Goal: Task Accomplishment & Management: Manage account settings

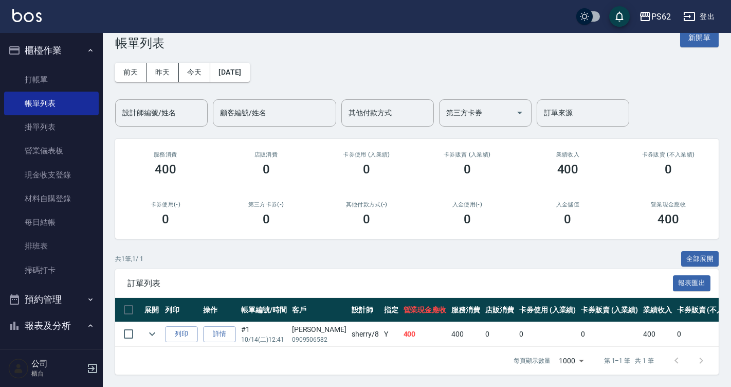
scroll to position [28, 0]
click at [41, 83] on link "打帳單" at bounding box center [51, 80] width 95 height 24
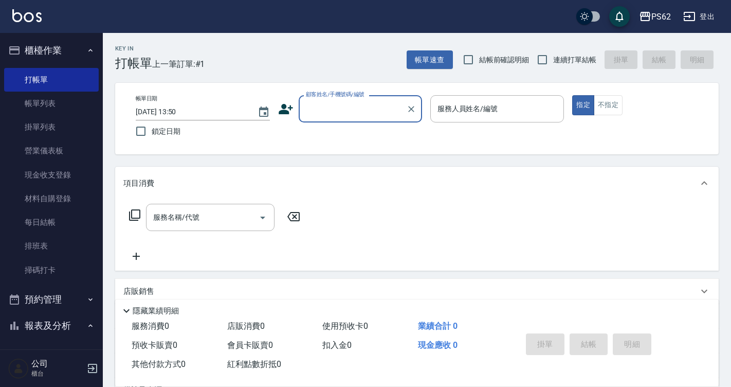
click at [380, 116] on input "顧客姓名/手機號碼/編號" at bounding box center [352, 109] width 99 height 18
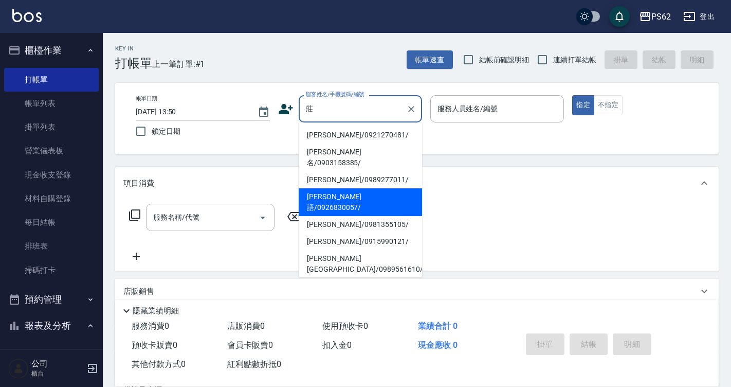
type input "[PERSON_NAME]語/0926830057/"
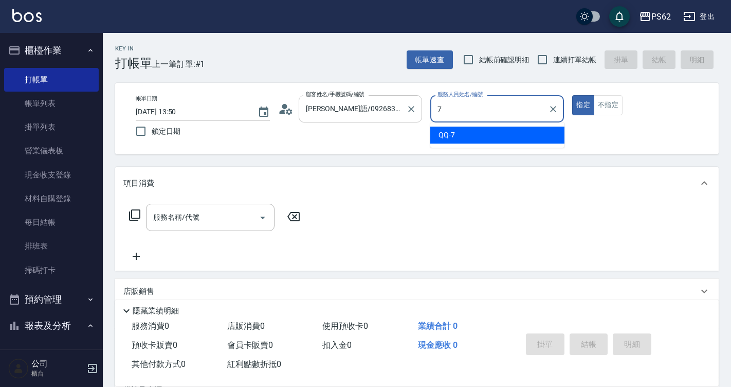
type input "QQ-7"
type button "true"
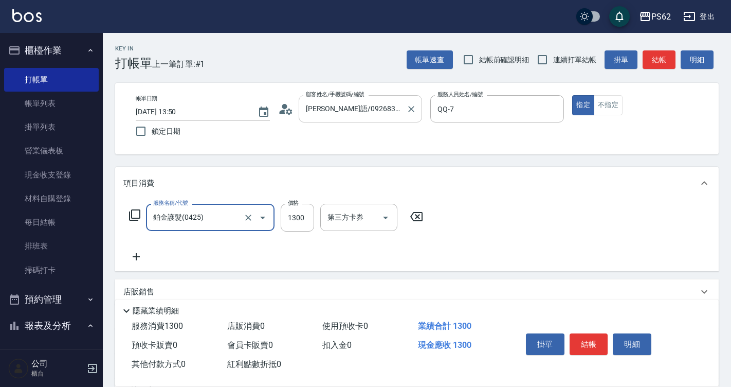
type input "鉑金護髮(0425)"
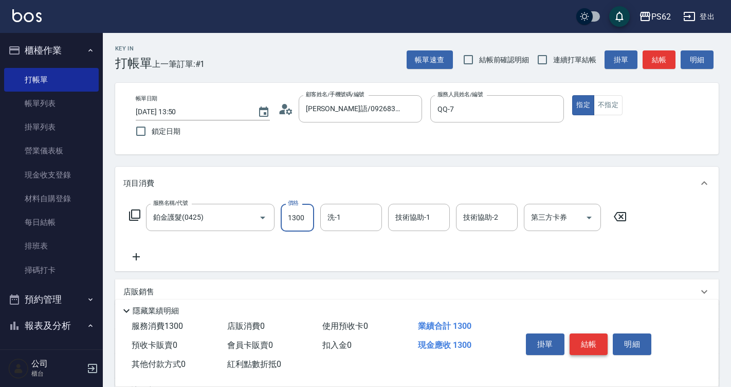
click at [596, 337] on button "結帳" at bounding box center [589, 344] width 39 height 22
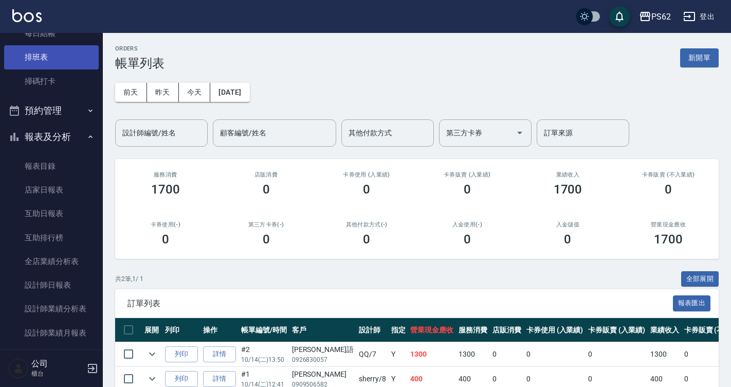
scroll to position [206, 0]
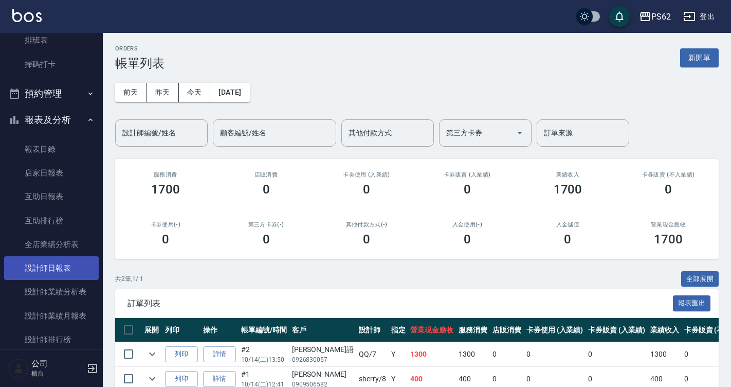
click at [51, 262] on link "設計師日報表" at bounding box center [51, 268] width 95 height 24
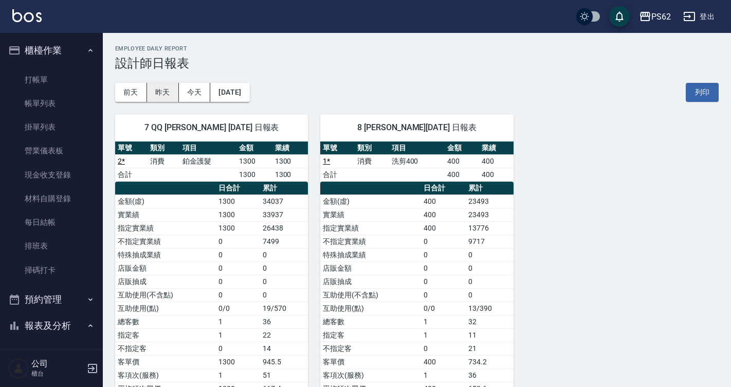
click at [166, 86] on button "昨天" at bounding box center [163, 92] width 32 height 19
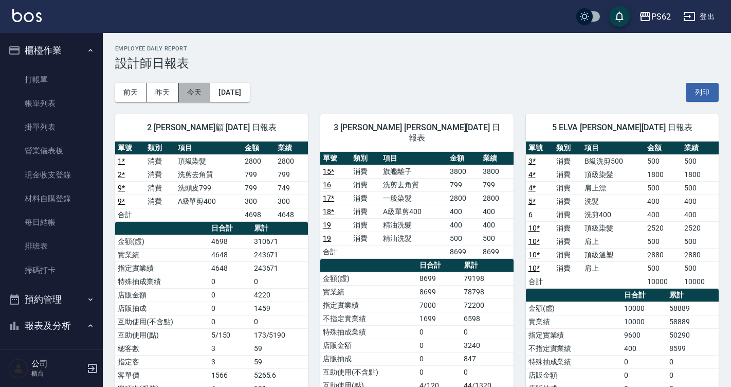
click at [185, 88] on button "今天" at bounding box center [195, 92] width 32 height 19
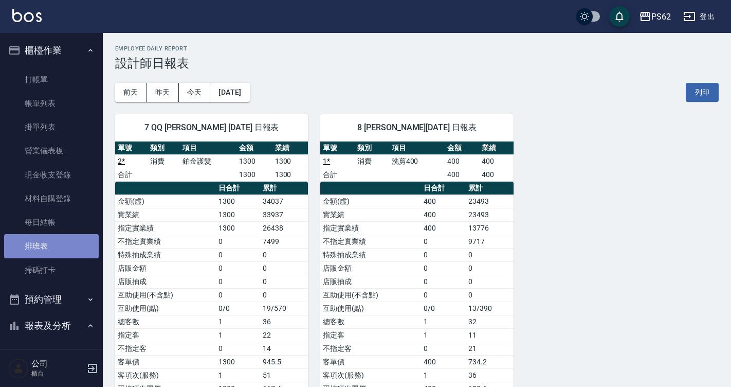
click at [68, 240] on link "排班表" at bounding box center [51, 246] width 95 height 24
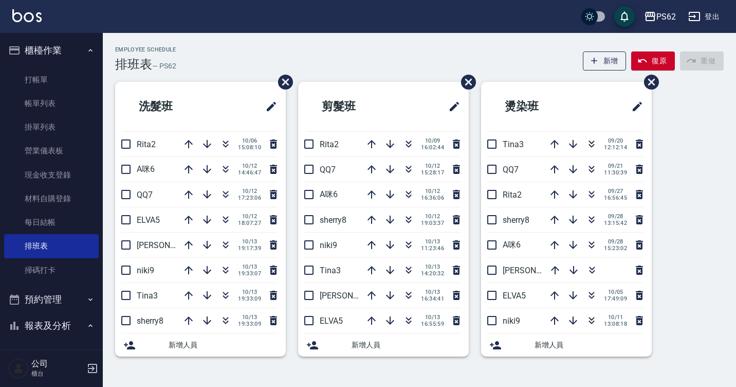
click at [223, 65] on div "Employee Schedule 排班表 — PS62 新增 復原 重做" at bounding box center [419, 58] width 609 height 25
click at [22, 82] on link "打帳單" at bounding box center [51, 80] width 95 height 24
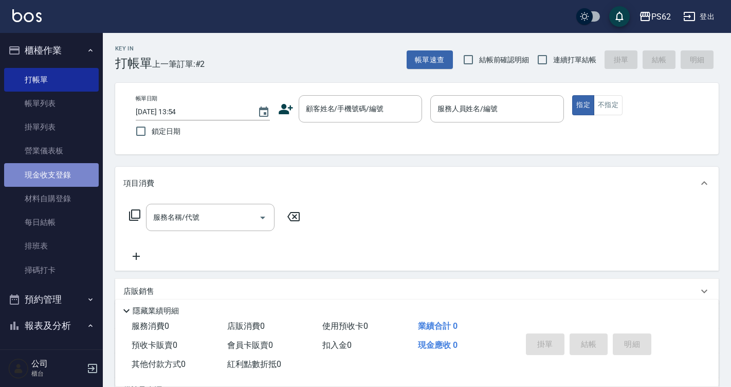
click at [62, 182] on link "現金收支登錄" at bounding box center [51, 175] width 95 height 24
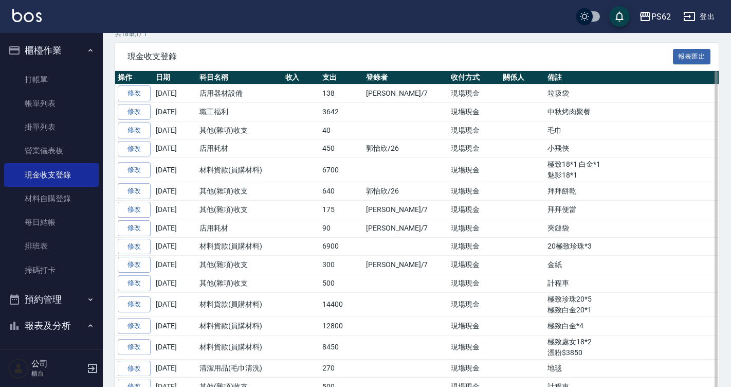
scroll to position [290, 0]
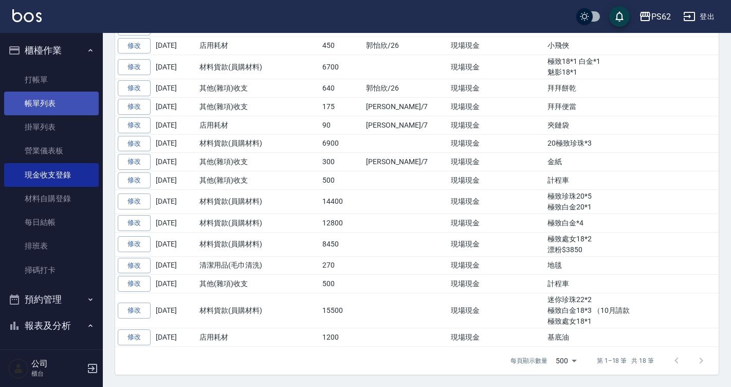
click at [45, 106] on link "帳單列表" at bounding box center [51, 104] width 95 height 24
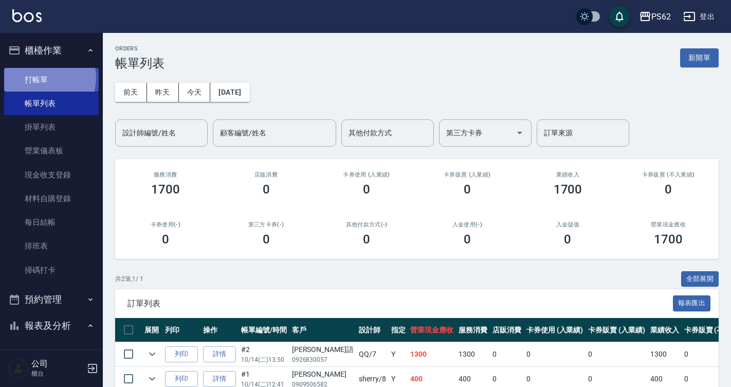
click at [46, 77] on link "打帳單" at bounding box center [51, 80] width 95 height 24
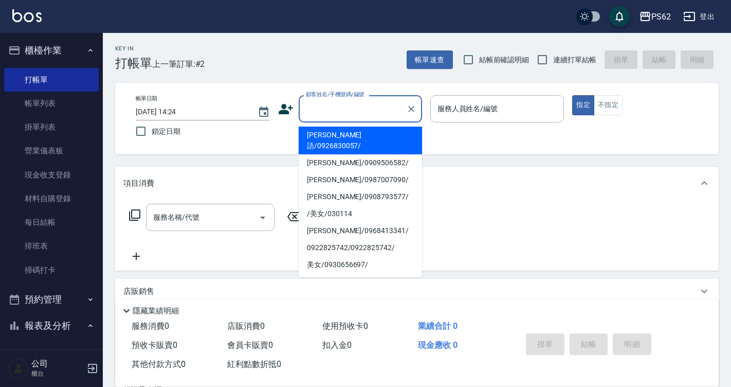
click at [317, 112] on input "顧客姓名/手機號碼/編號" at bounding box center [352, 109] width 99 height 18
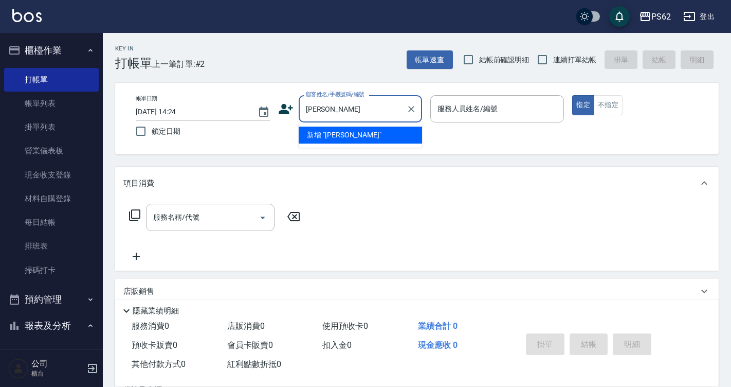
type input "郭"
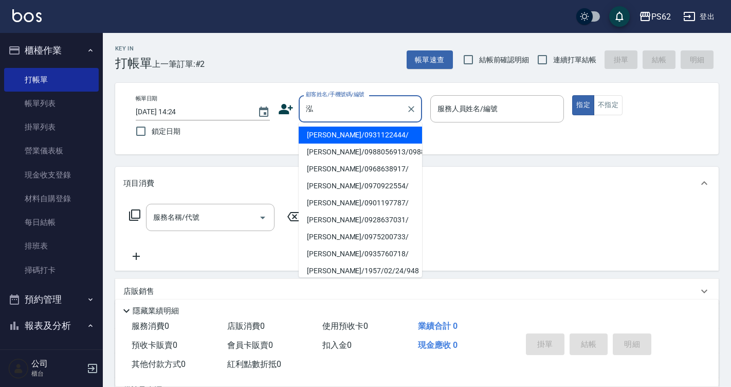
click at [364, 135] on li "[PERSON_NAME]/0931122444/" at bounding box center [360, 134] width 123 height 17
type input "[PERSON_NAME]/0931122444/"
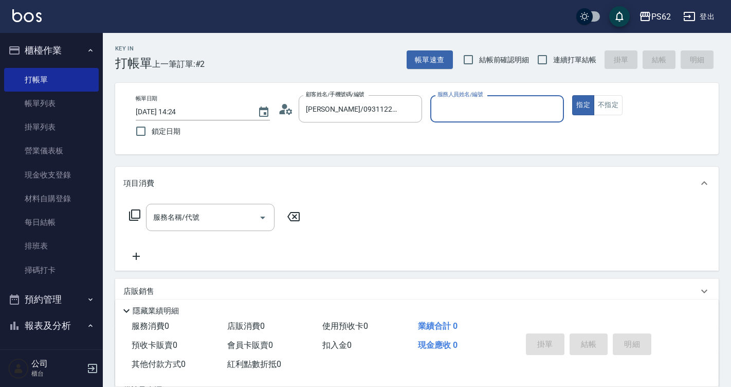
type input "A咪-6"
click at [138, 213] on icon at bounding box center [135, 215] width 12 height 12
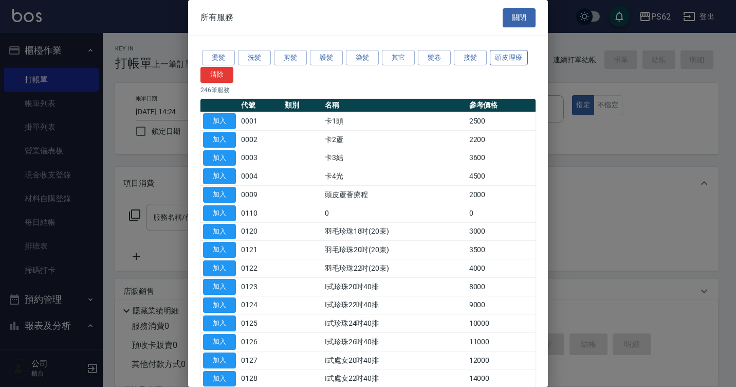
click at [513, 56] on button "頭皮理療" at bounding box center [509, 58] width 38 height 16
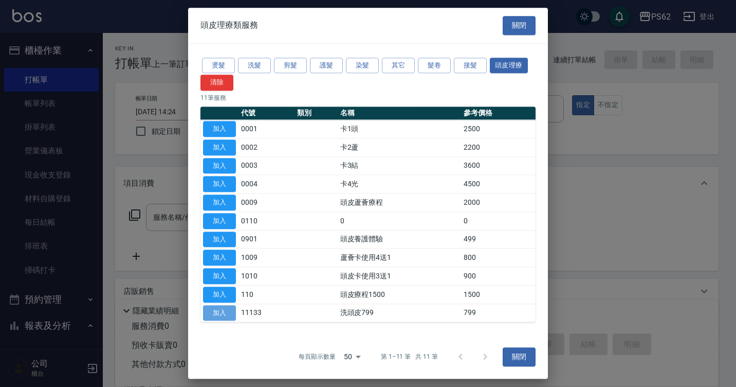
click at [215, 315] on button "加入" at bounding box center [219, 313] width 33 height 16
type input "洗頭皮799(11133)"
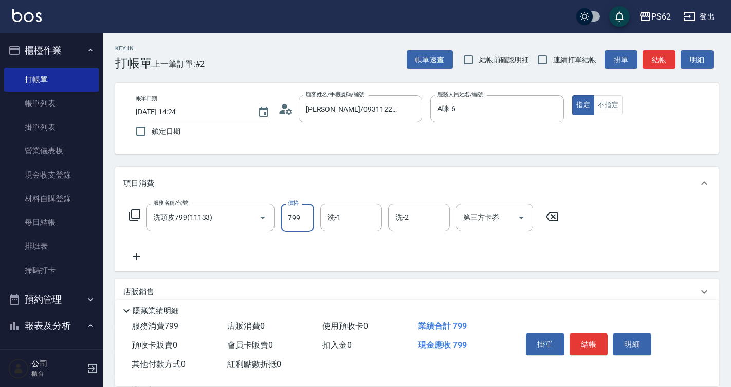
click at [313, 216] on input "799" at bounding box center [297, 218] width 33 height 28
type input "1199"
click at [581, 337] on button "結帳" at bounding box center [589, 344] width 39 height 22
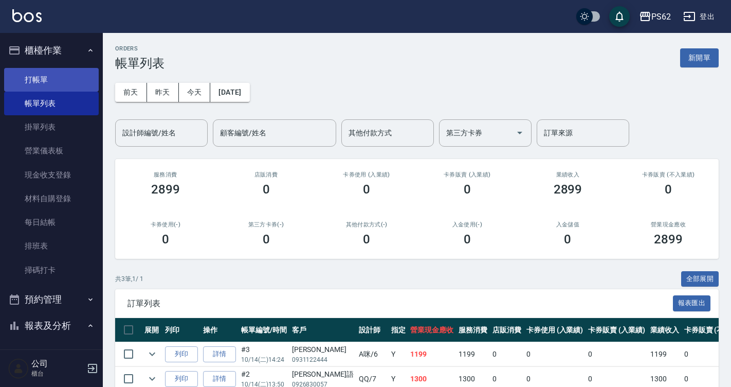
click at [51, 81] on link "打帳單" at bounding box center [51, 80] width 95 height 24
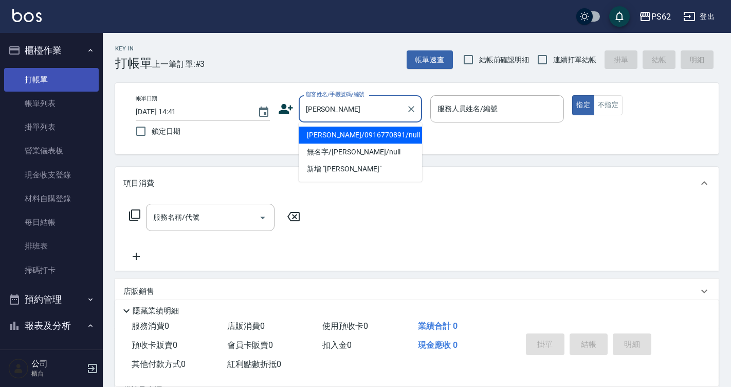
type input "[PERSON_NAME]/0916770891/null"
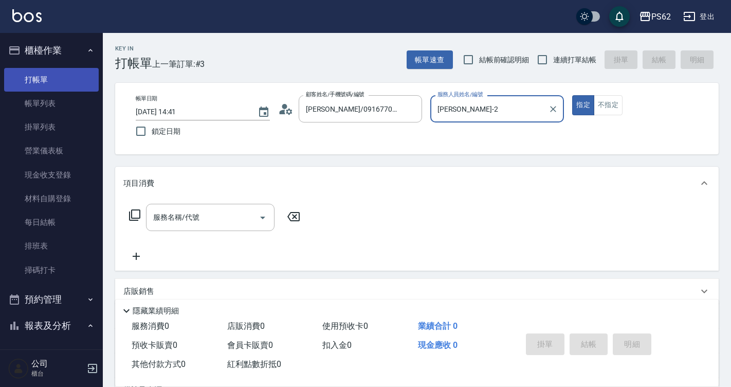
type input "[PERSON_NAME]-2"
click at [572, 95] on button "指定" at bounding box center [583, 105] width 22 height 20
type button "true"
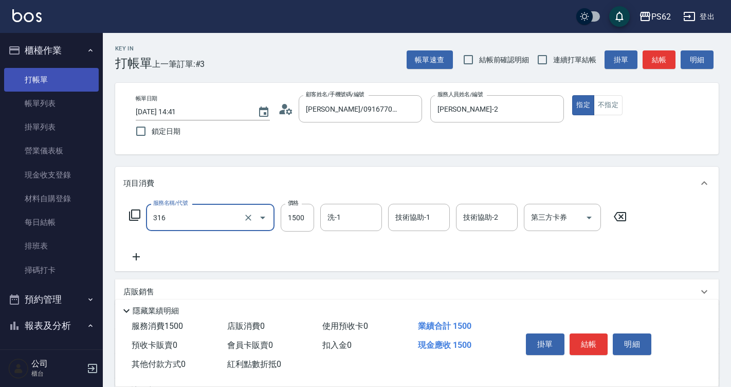
type input "頂級染髮(316)"
type input "3800"
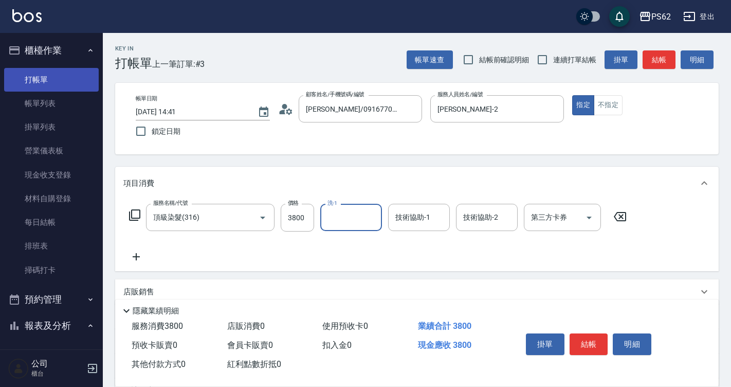
type input "5"
type input "浣熊-25"
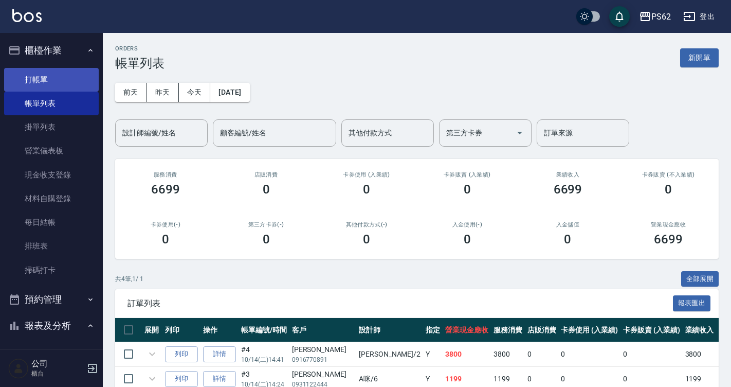
click at [66, 80] on link "打帳單" at bounding box center [51, 80] width 95 height 24
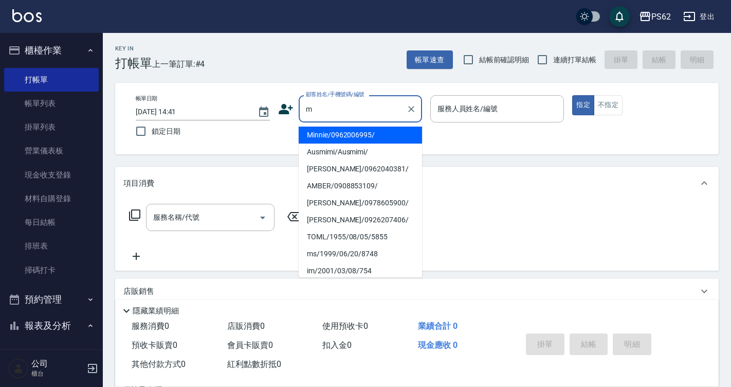
type input "Minnie/0962006995/"
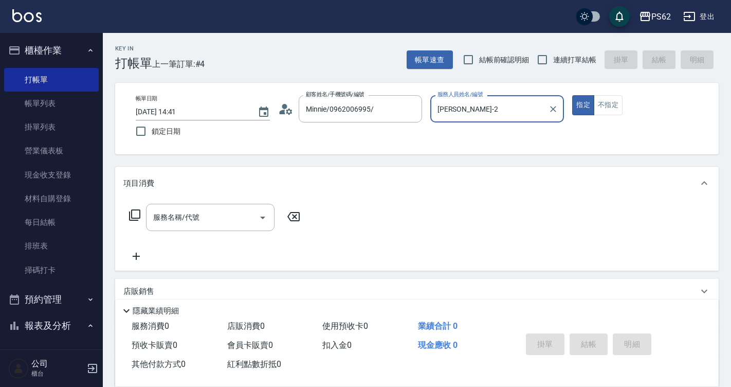
type input "[PERSON_NAME]-2"
click at [572, 95] on button "指定" at bounding box center [583, 105] width 22 height 20
type button "true"
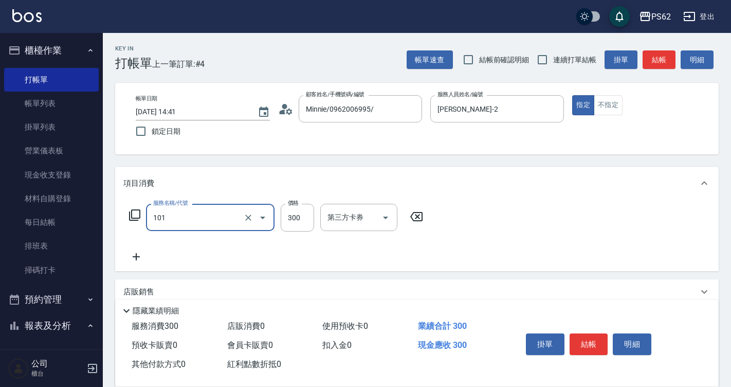
type input "洗髮(101)"
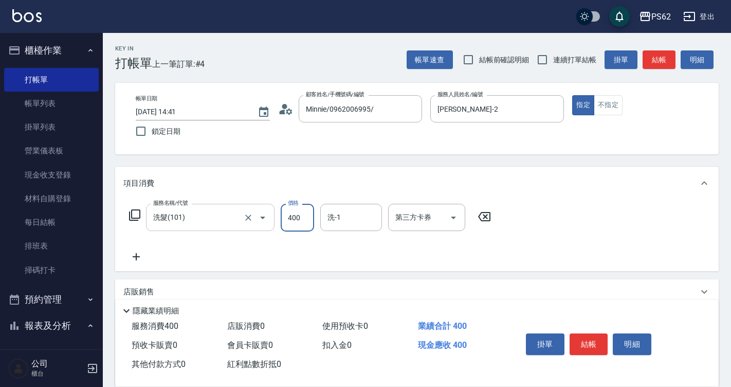
type input "400"
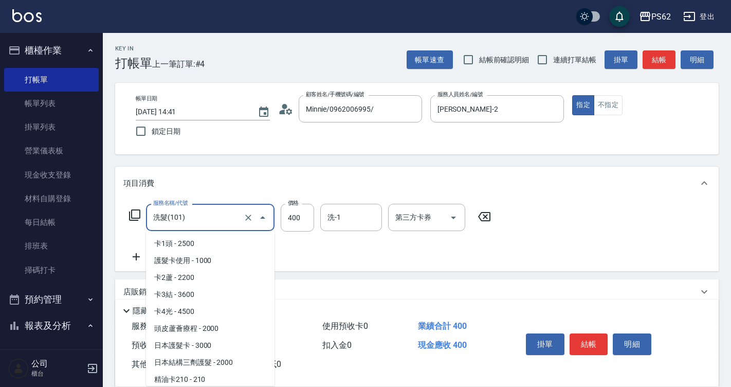
click at [189, 224] on input "洗髮(101)" at bounding box center [196, 217] width 90 height 18
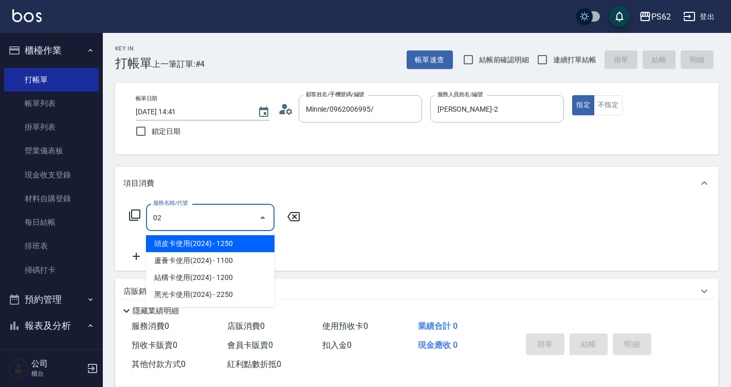
type input "0"
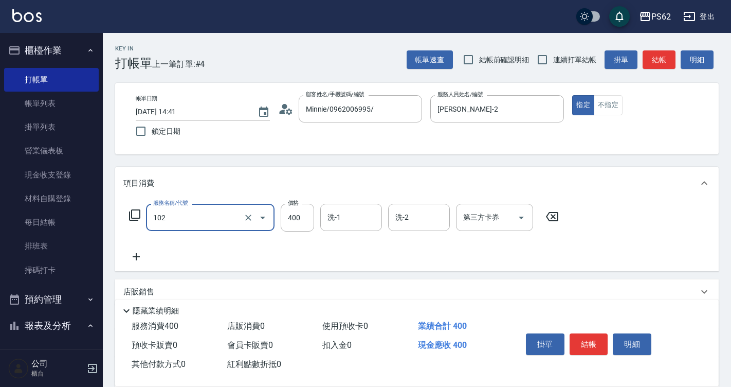
type input "精油洗髮(102)"
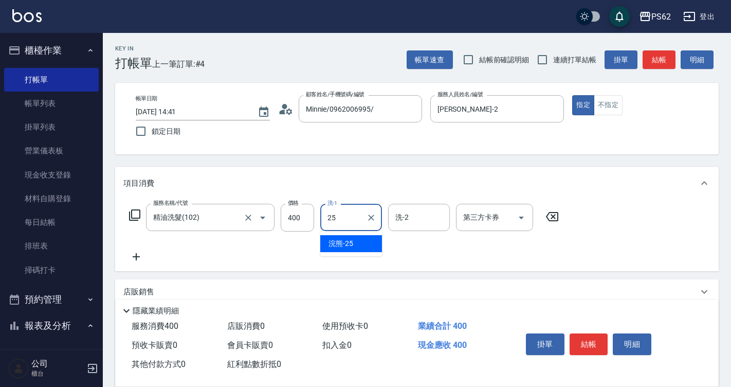
type input "浣熊-25"
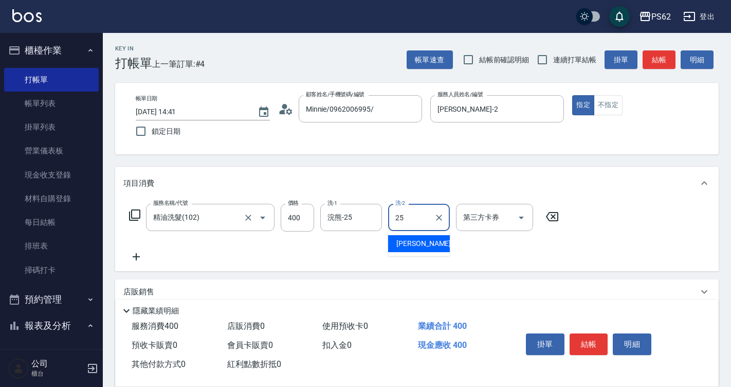
type input "浣熊-25"
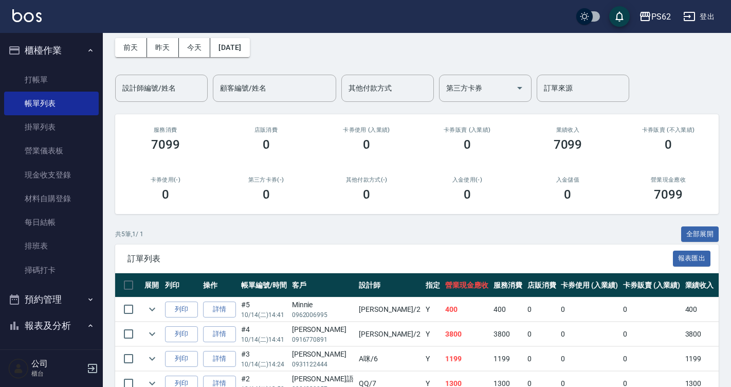
scroll to position [126, 0]
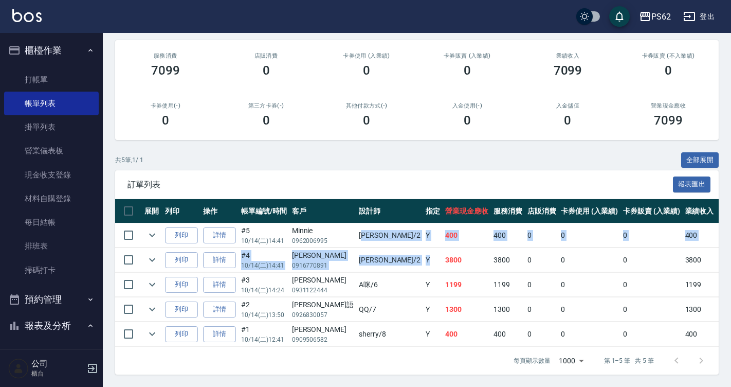
drag, startPoint x: 339, startPoint y: 225, endPoint x: 377, endPoint y: 260, distance: 51.3
click at [377, 260] on tbody "列印 詳情 #5 10/14 (二) 14:41 Minnie 0962006995 [PERSON_NAME] /2 Y 400 400 0 0 0 400…" at bounding box center [571, 284] width 913 height 123
click at [423, 260] on td "Y" at bounding box center [433, 260] width 20 height 24
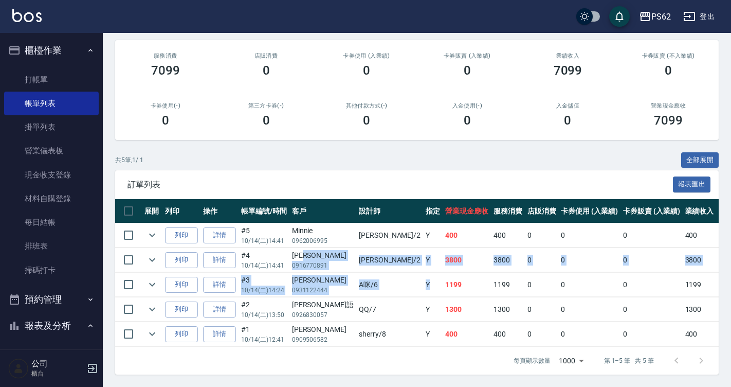
drag, startPoint x: 321, startPoint y: 247, endPoint x: 370, endPoint y: 275, distance: 55.5
click at [370, 275] on tbody "列印 詳情 #5 10/14 (二) 14:41 Minnie 0962006995 [PERSON_NAME] /2 Y 400 400 0 0 0 400…" at bounding box center [571, 284] width 913 height 123
click at [423, 275] on td "Y" at bounding box center [433, 284] width 20 height 24
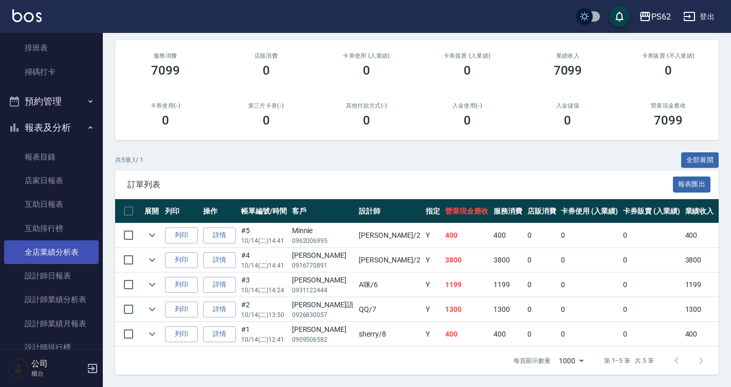
scroll to position [206, 0]
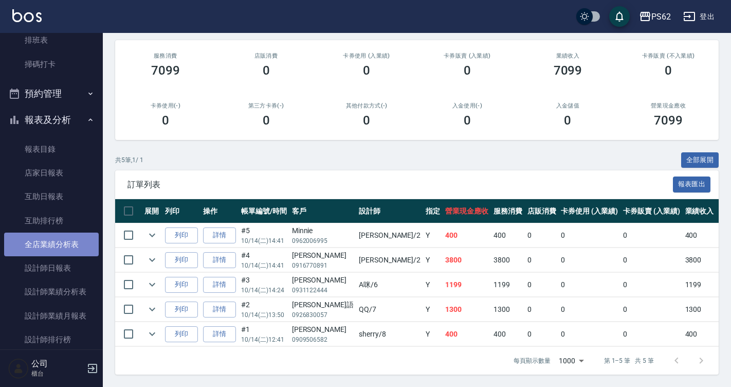
click at [59, 255] on link "全店業績分析表" at bounding box center [51, 244] width 95 height 24
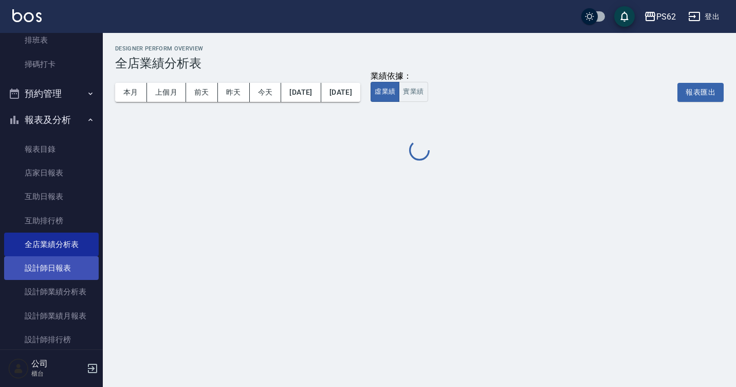
click at [62, 262] on link "設計師日報表" at bounding box center [51, 268] width 95 height 24
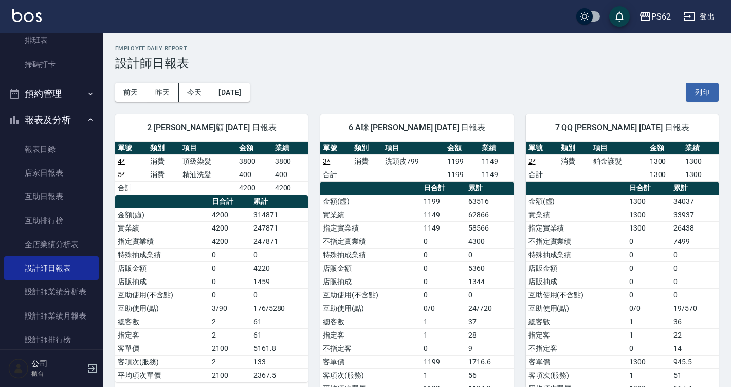
click at [271, 257] on td "0" at bounding box center [280, 254] width 58 height 13
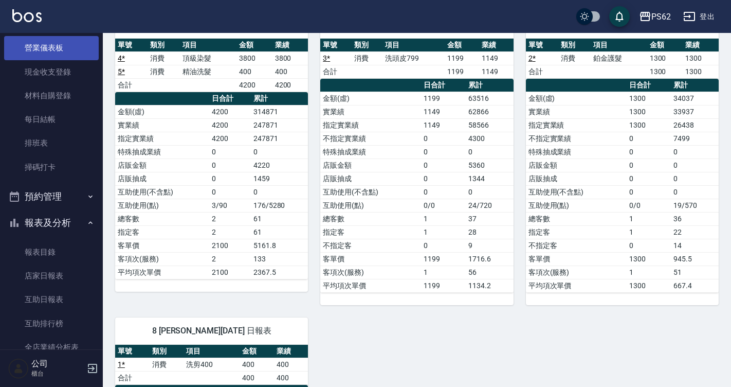
scroll to position [378, 0]
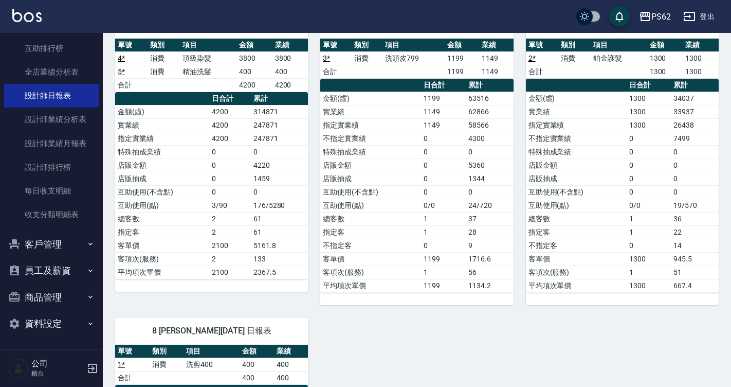
click at [237, 217] on div "PS62 登出 櫃檯作業 打帳單 帳單列表 掛單列表 營業儀表板 現金收支登錄 材料自購登錄 每日結帳 排班表 掃碼打卡 預約管理 預約管理 單日預約紀錄 單…" at bounding box center [365, 260] width 731 height 726
click at [321, 290] on div "2 [PERSON_NAME]顧 [DATE] 日報表 單號 類別 項目 金額 業績 4 * 消費 頂級染髮 3800 3800 5 * 消費 精油洗髮 40…" at bounding box center [411, 305] width 616 height 612
drag, startPoint x: 542, startPoint y: 262, endPoint x: 540, endPoint y: 211, distance: 51.4
click at [540, 211] on td "互助使用(點)" at bounding box center [576, 204] width 101 height 13
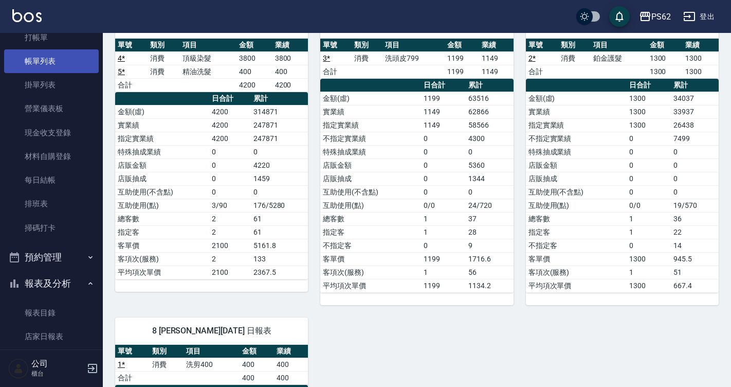
scroll to position [18, 0]
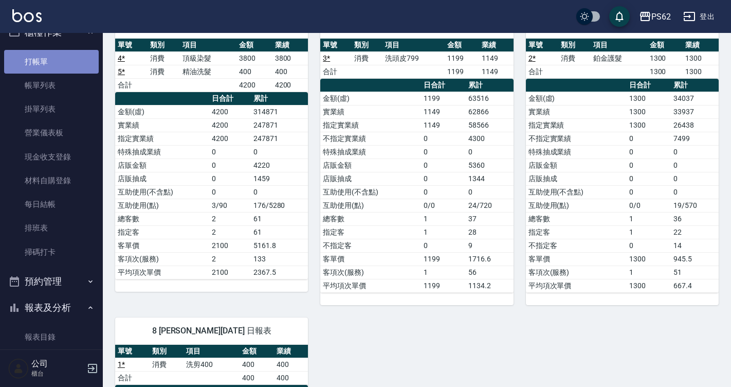
click at [68, 63] on link "打帳單" at bounding box center [51, 62] width 95 height 24
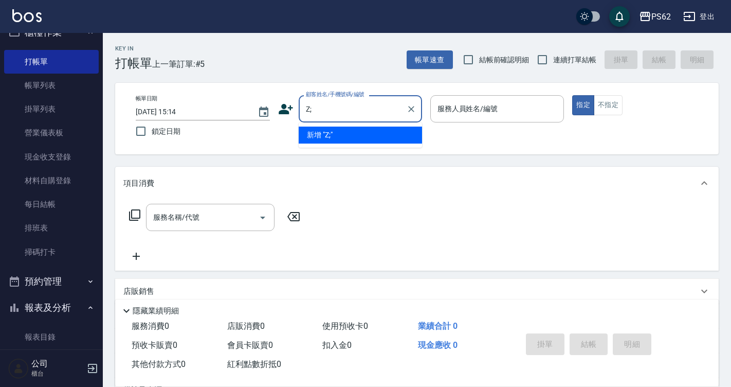
type input "Z"
type input "ㄈ"
type input "[PERSON_NAME]/0929099839/"
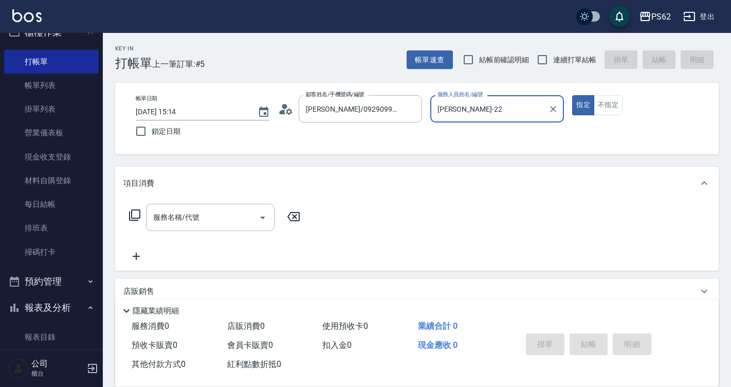
type input "[PERSON_NAME]-22"
click at [572, 95] on button "指定" at bounding box center [583, 105] width 22 height 20
type button "true"
type input "[PERSON_NAME]-2"
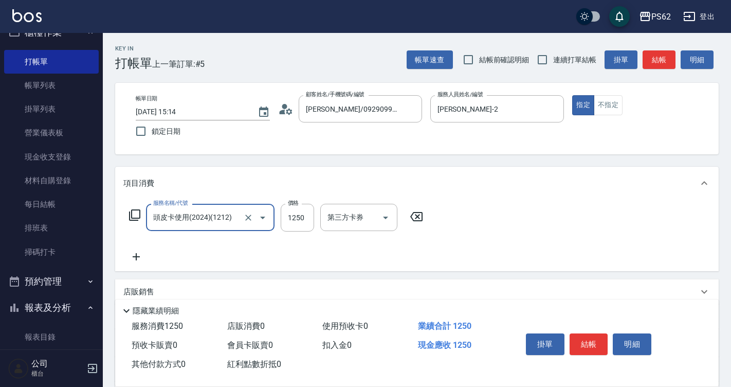
type input "頭皮卡使用(2024)(1212)"
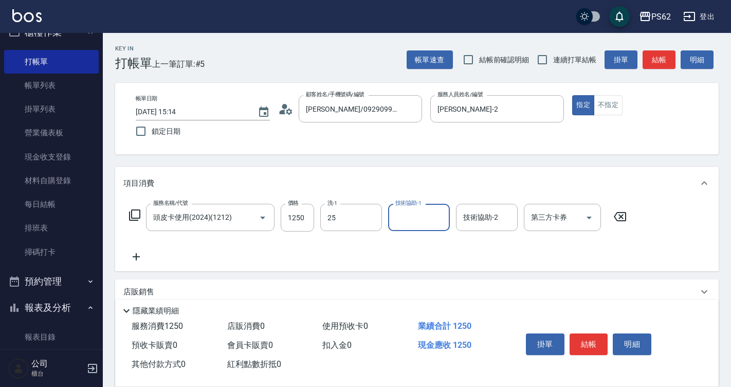
type input "浣熊-25"
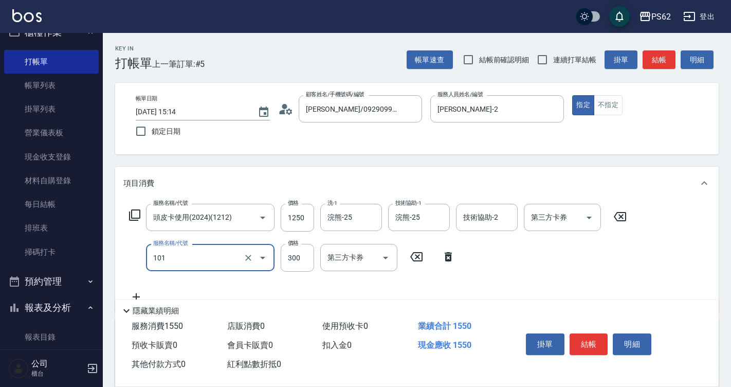
type input "洗髮(101)"
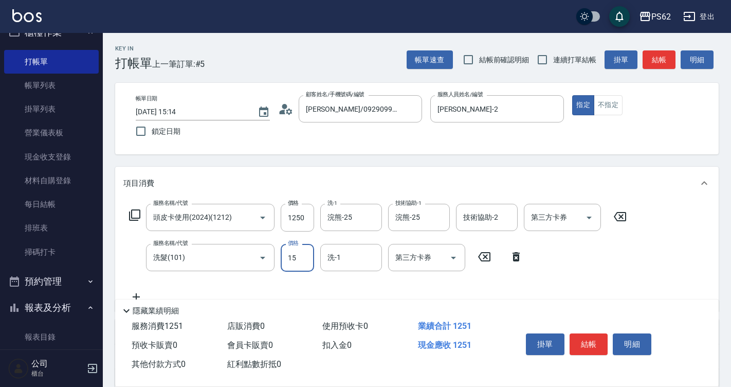
type input "150"
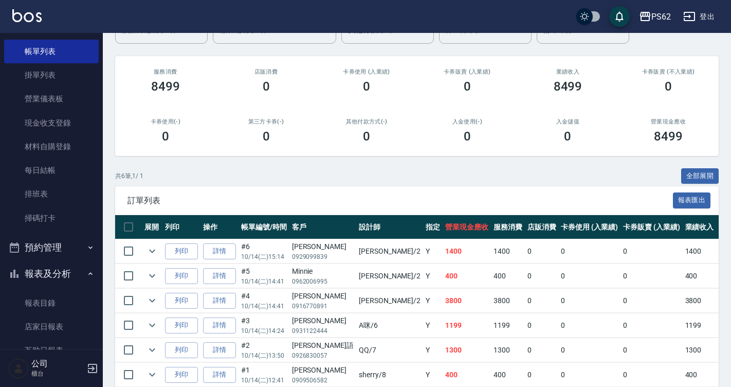
scroll to position [69, 0]
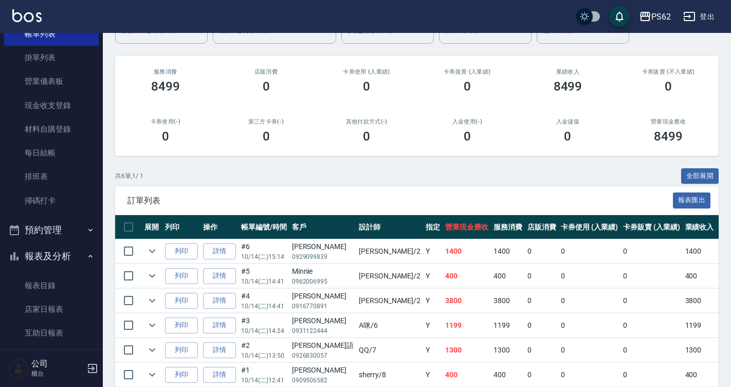
click at [228, 256] on link "詳情" at bounding box center [219, 251] width 33 height 16
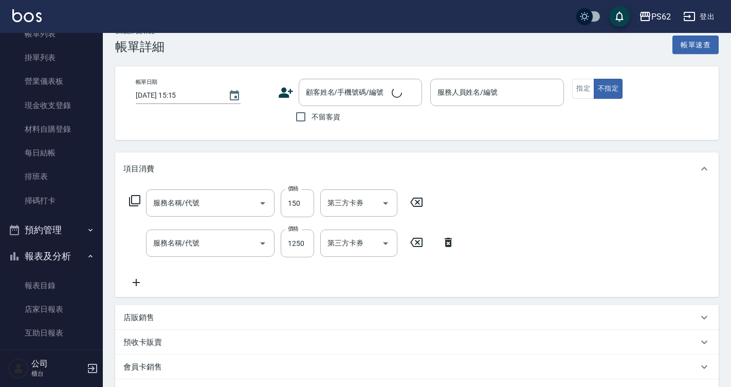
scroll to position [68, 0]
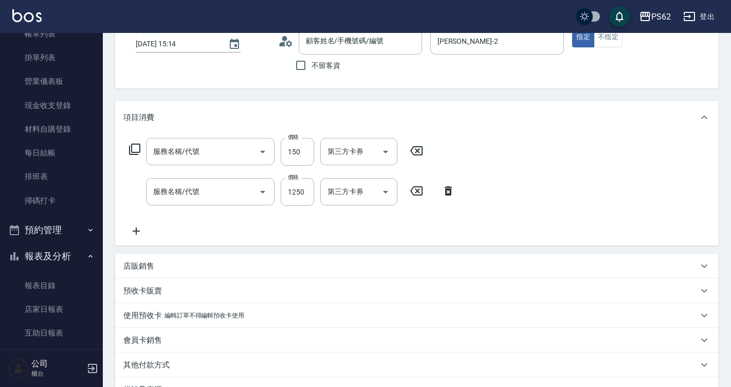
type input "[DATE] 15:14"
type input "[PERSON_NAME]-2"
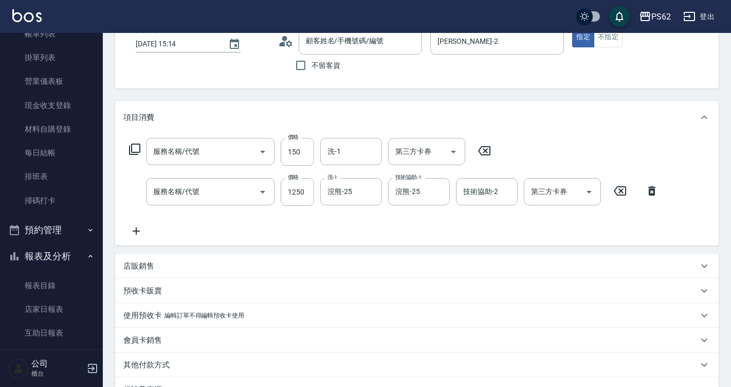
type input "洗髮(101)"
type input "頭皮卡使用(2024)(1212)"
type input "[PERSON_NAME]/0929099839/"
click at [555, 197] on input "第三方卡券" at bounding box center [554, 191] width 52 height 18
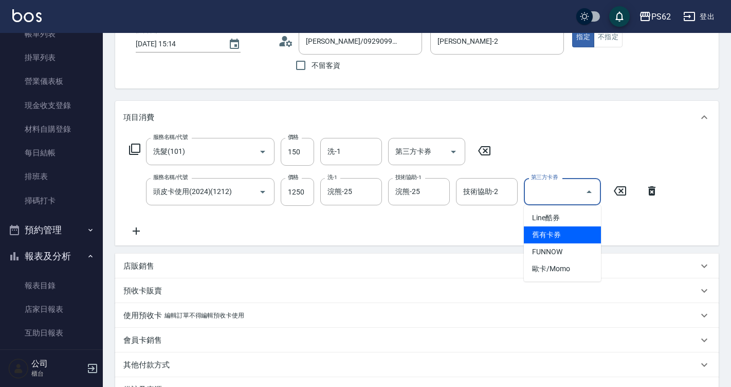
click at [560, 237] on span "舊有卡券" at bounding box center [562, 234] width 77 height 17
type input "舊有卡券"
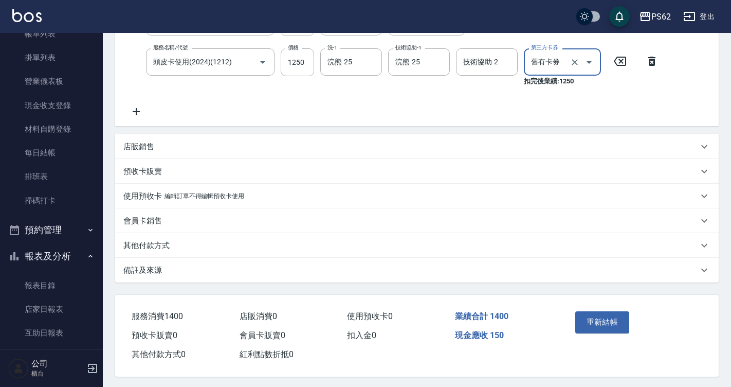
scroll to position [204, 0]
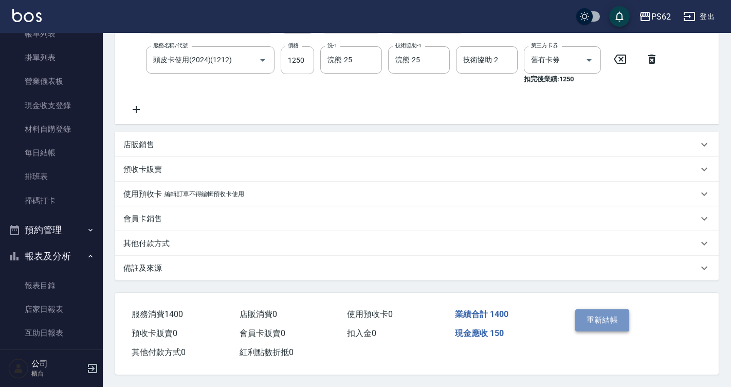
click at [593, 315] on button "重新結帳" at bounding box center [602, 320] width 54 height 22
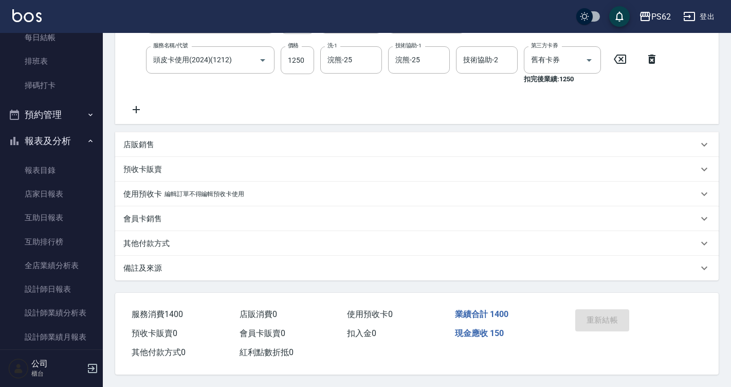
scroll to position [308, 0]
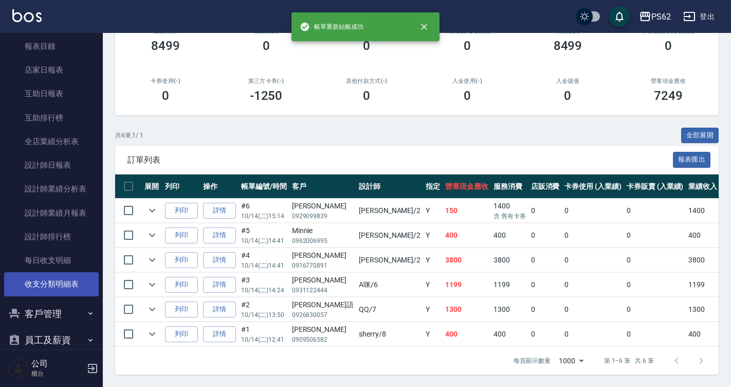
scroll to position [378, 0]
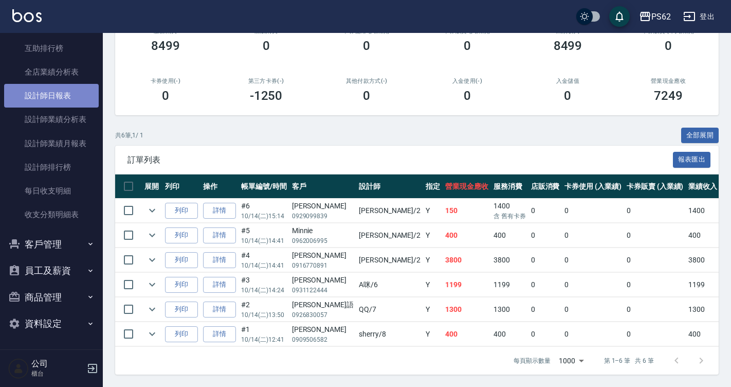
click at [71, 94] on link "設計師日報表" at bounding box center [51, 96] width 95 height 24
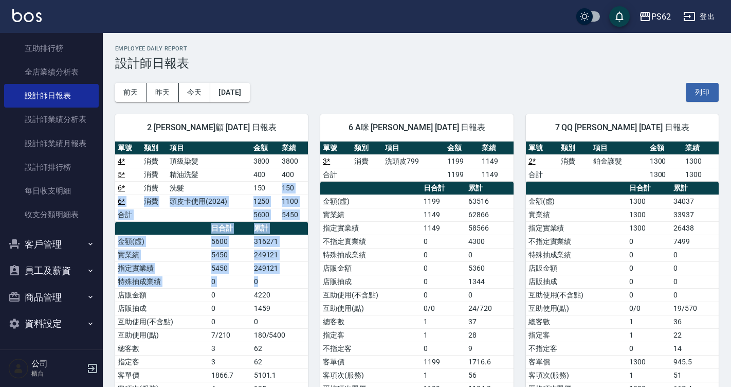
drag, startPoint x: 281, startPoint y: 190, endPoint x: 287, endPoint y: 330, distance: 140.0
click at [287, 330] on div "單號 類別 項目 金額 業績 4 * 消費 頂級染髮 3800 3800 5 * 消費 精油洗髮 400 400 6 * 消費 洗髮 150 150 6 * …" at bounding box center [211, 274] width 193 height 267
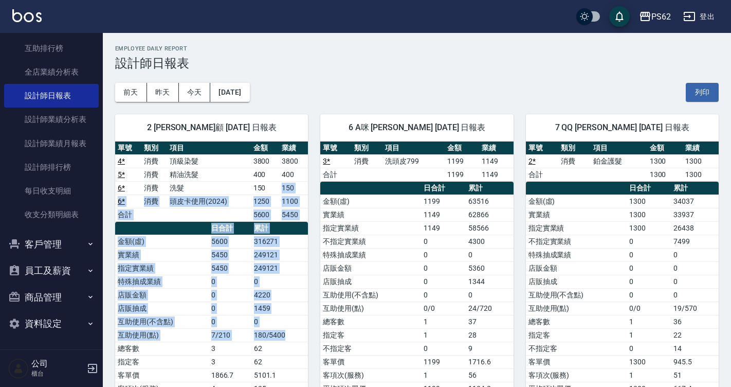
click at [285, 329] on td "180/5400" at bounding box center [279, 334] width 57 height 13
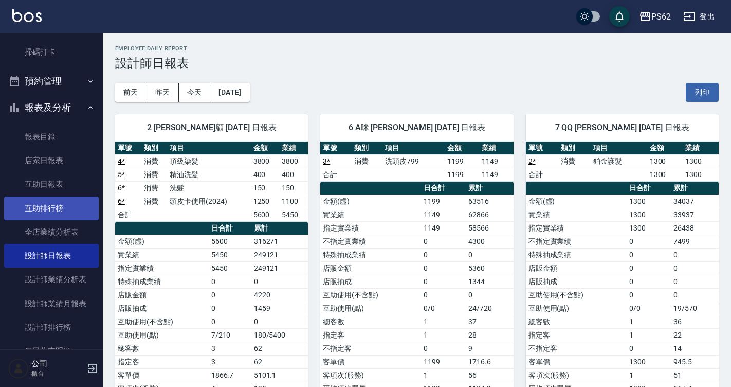
scroll to position [172, 0]
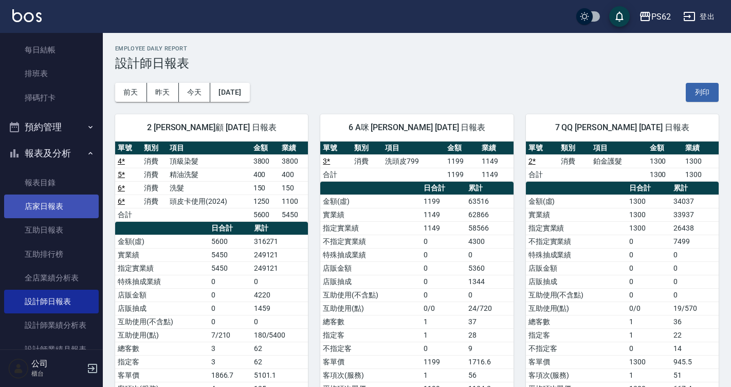
click at [57, 210] on link "店家日報表" at bounding box center [51, 206] width 95 height 24
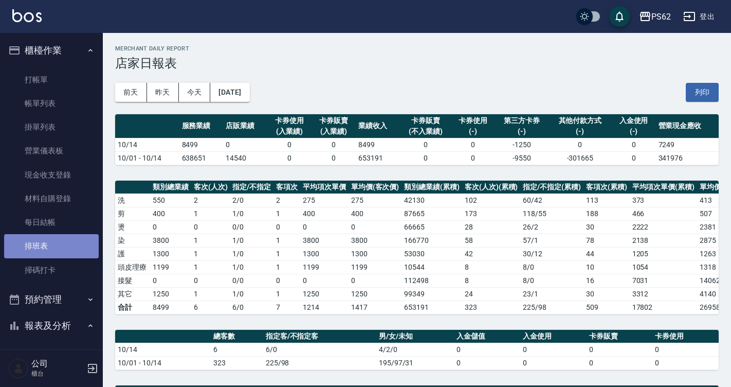
click at [70, 241] on link "排班表" at bounding box center [51, 246] width 95 height 24
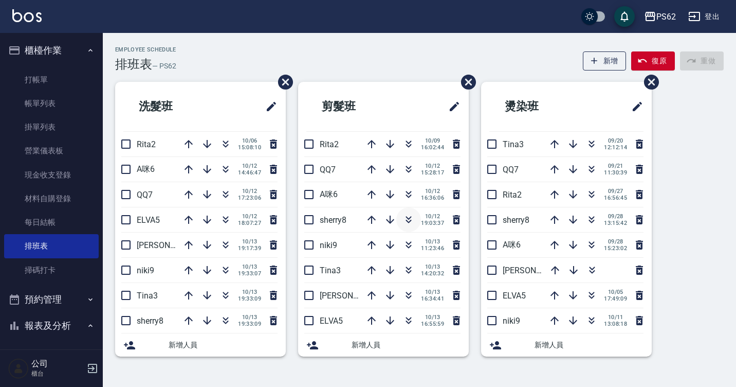
click at [419, 216] on button "button" at bounding box center [408, 219] width 25 height 25
drag, startPoint x: 83, startPoint y: 278, endPoint x: 140, endPoint y: 283, distance: 57.9
click at [83, 278] on link "掃碼打卡" at bounding box center [51, 270] width 95 height 24
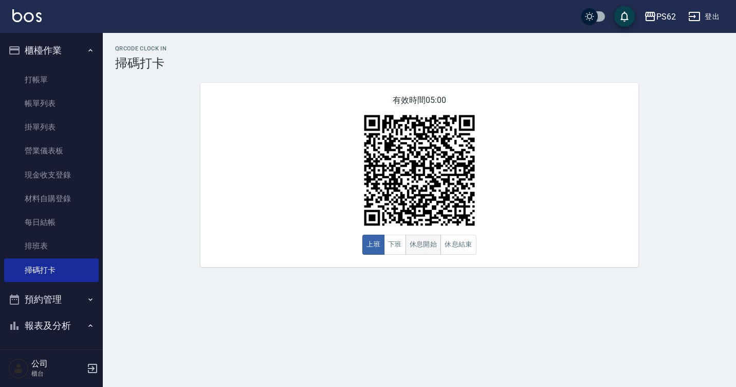
click at [424, 242] on button "休息開始" at bounding box center [424, 244] width 36 height 20
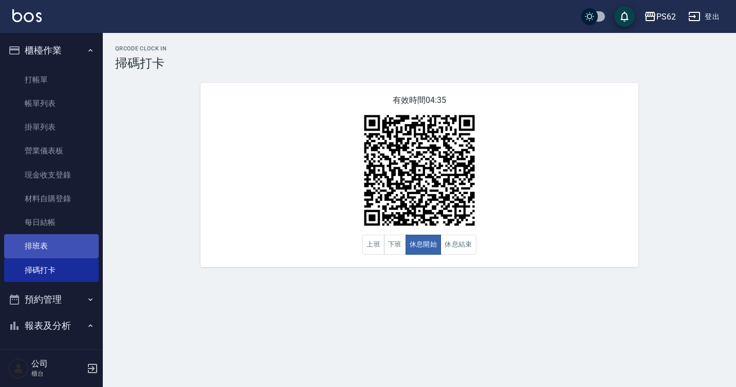
click at [21, 246] on link "排班表" at bounding box center [51, 246] width 95 height 24
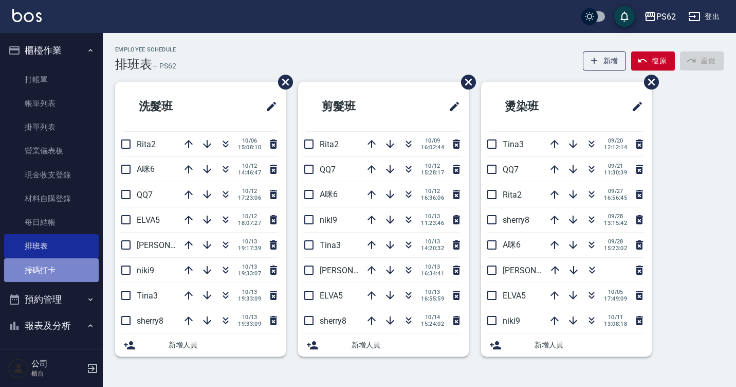
click at [60, 280] on link "掃碼打卡" at bounding box center [51, 270] width 95 height 24
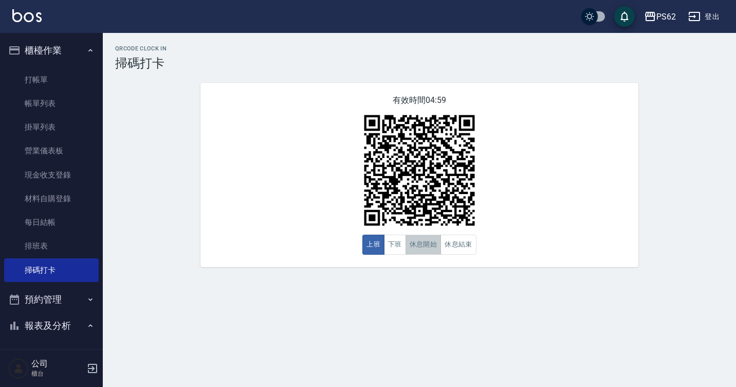
click at [426, 251] on button "休息開始" at bounding box center [424, 244] width 36 height 20
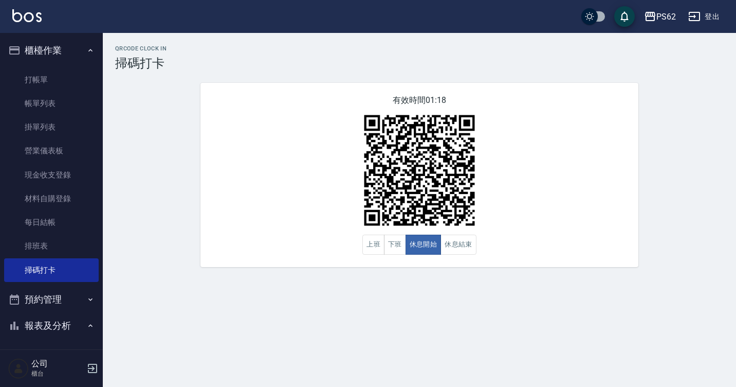
click at [280, 44] on div "QRcode Clock In 掃碼打卡 有效時間 01:18 上班 下班 休息開始 休息結束" at bounding box center [419, 156] width 633 height 246
click at [40, 81] on link "打帳單" at bounding box center [51, 80] width 95 height 24
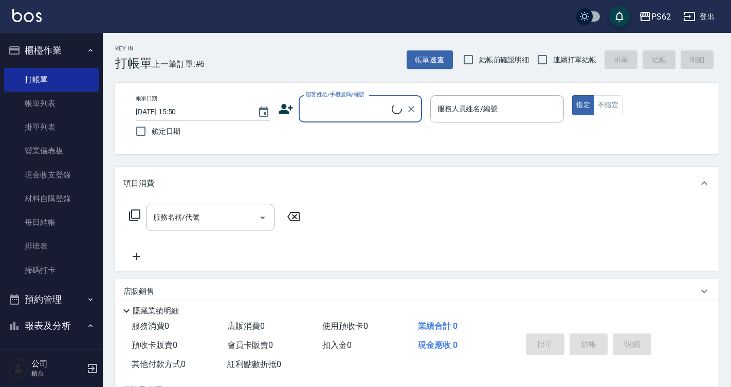
click at [313, 107] on input "顧客姓名/手機號碼/編號" at bounding box center [347, 109] width 88 height 18
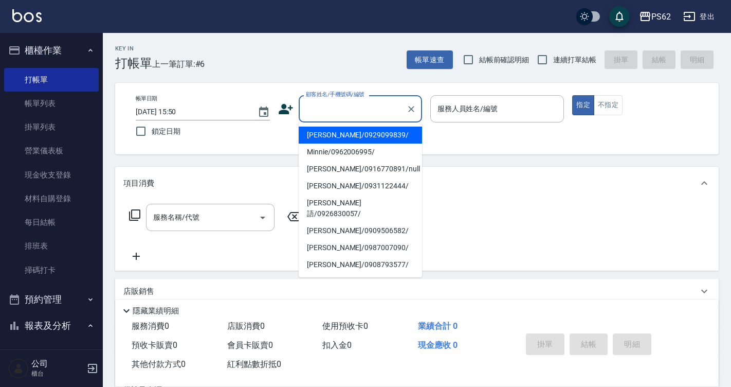
click at [331, 117] on input "顧客姓名/手機號碼/編號" at bounding box center [352, 109] width 99 height 18
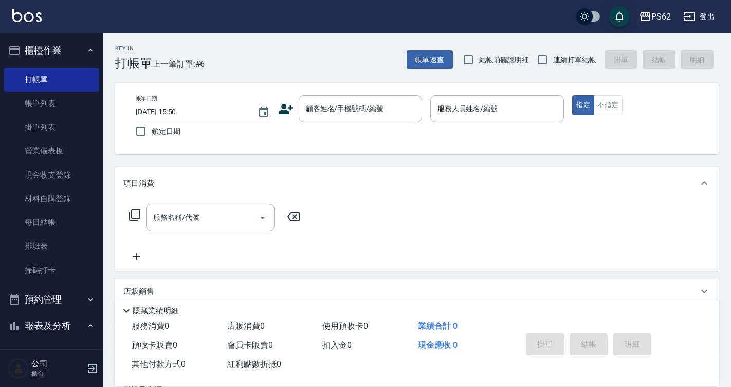
click at [284, 112] on icon at bounding box center [286, 109] width 14 height 10
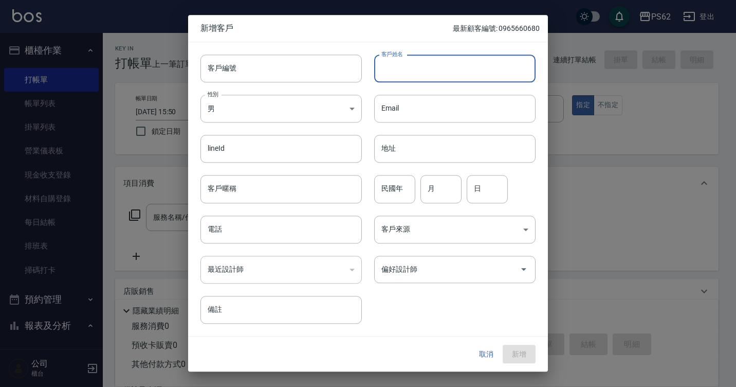
click at [452, 67] on input "客戶姓名" at bounding box center [454, 68] width 161 height 28
type input "[PERSON_NAME]"
click at [256, 232] on input "電話" at bounding box center [280, 229] width 161 height 28
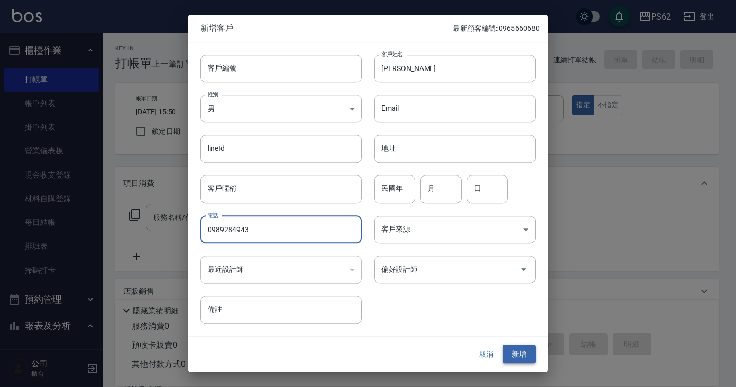
type input "0989284943"
click at [508, 351] on button "新增" at bounding box center [519, 353] width 33 height 19
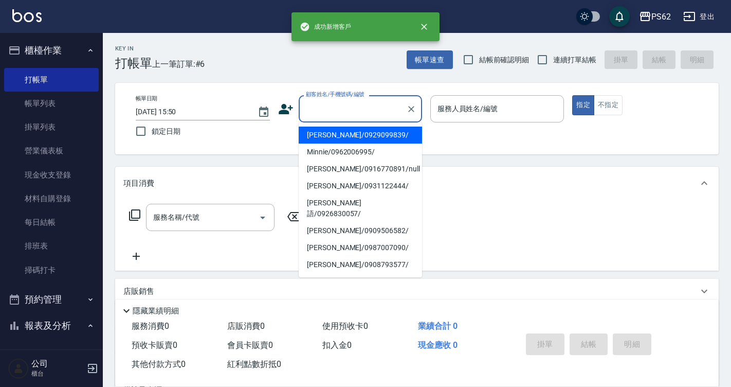
click at [351, 100] on div "顧客姓名/手機號碼/編號 顧客姓名/手機號碼/編號" at bounding box center [360, 108] width 123 height 27
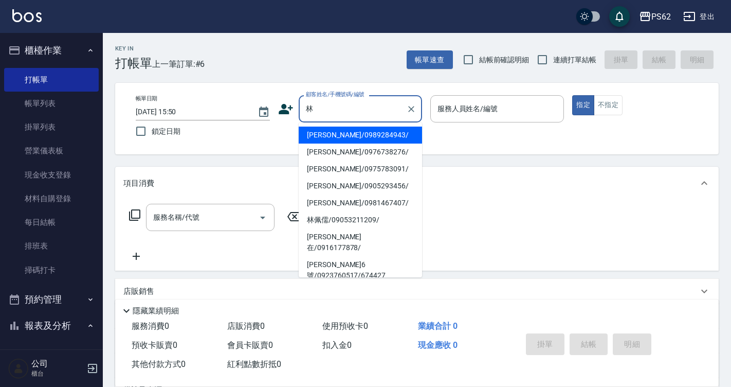
click at [323, 132] on li "[PERSON_NAME]/0989284943/" at bounding box center [360, 134] width 123 height 17
type input "[PERSON_NAME]/0989284943/"
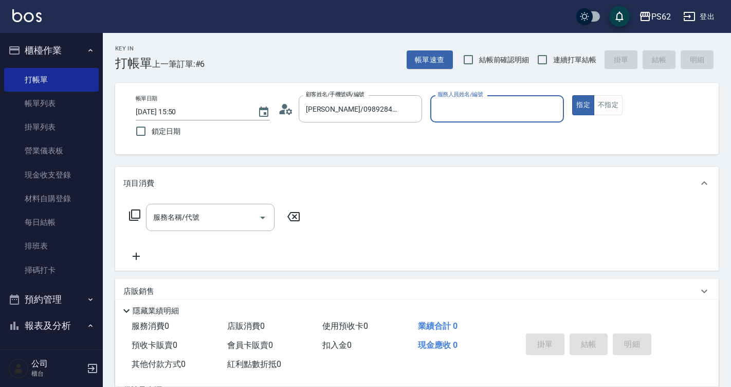
click at [460, 99] on div "服務人員姓名/編號" at bounding box center [497, 108] width 134 height 27
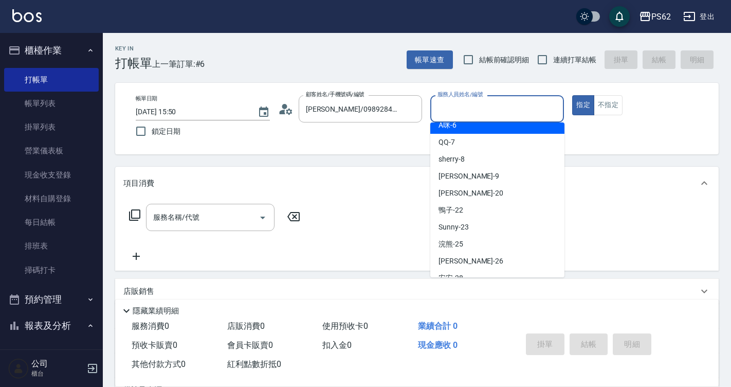
scroll to position [103, 0]
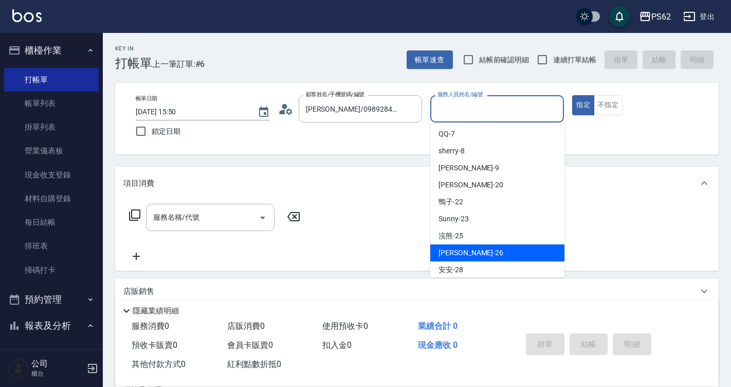
click at [477, 251] on div "[PERSON_NAME] -26" at bounding box center [497, 252] width 134 height 17
type input "[PERSON_NAME]-26"
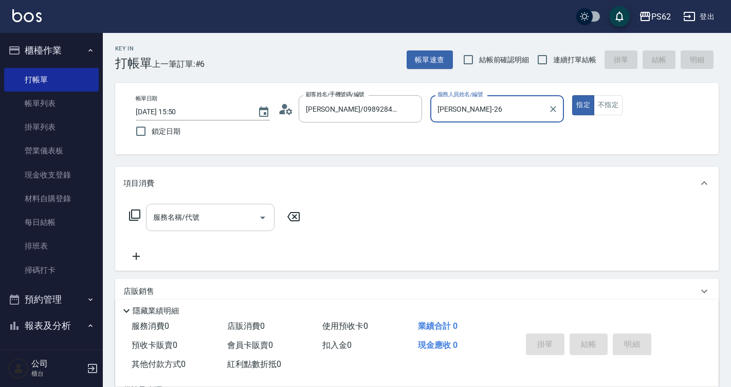
drag, startPoint x: 228, startPoint y: 226, endPoint x: 234, endPoint y: 221, distance: 8.0
click at [228, 225] on input "服務名稱/代號" at bounding box center [203, 217] width 104 height 18
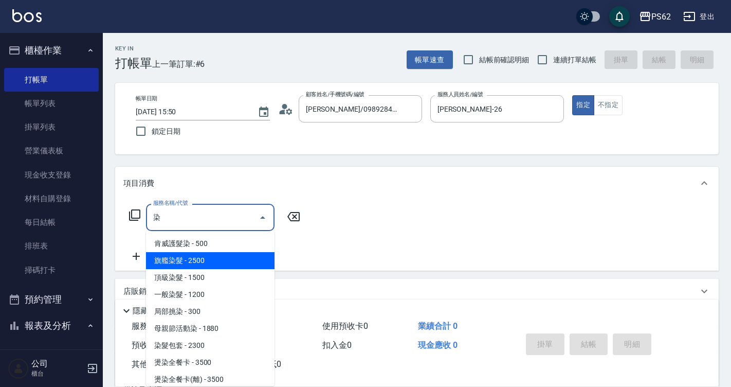
click at [199, 259] on span "旗艦染髮 - 2500" at bounding box center [210, 260] width 129 height 17
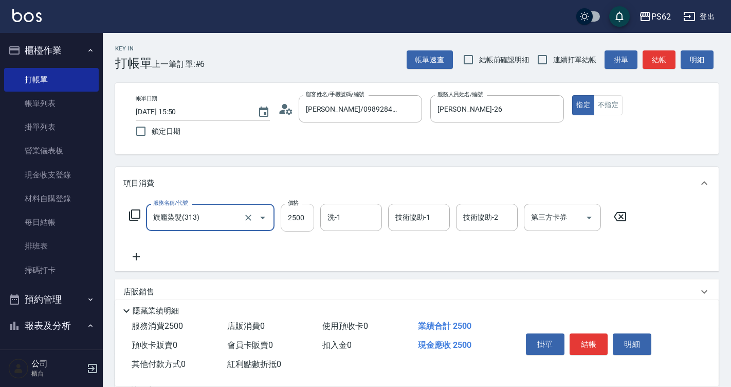
type input "旗艦染髮(313)"
click at [306, 226] on input "2500" at bounding box center [297, 218] width 33 height 28
type input "3000"
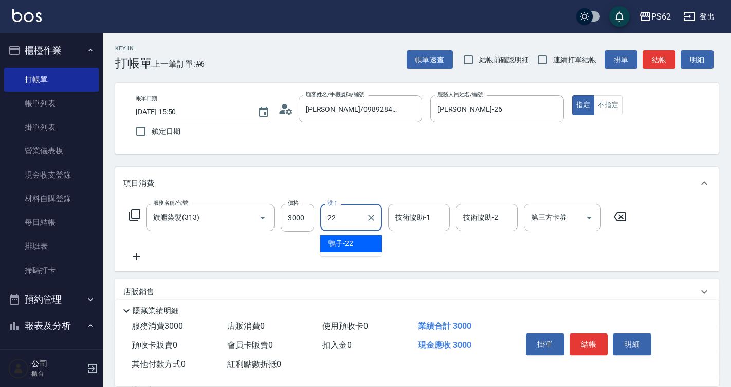
type input "鴨子-22"
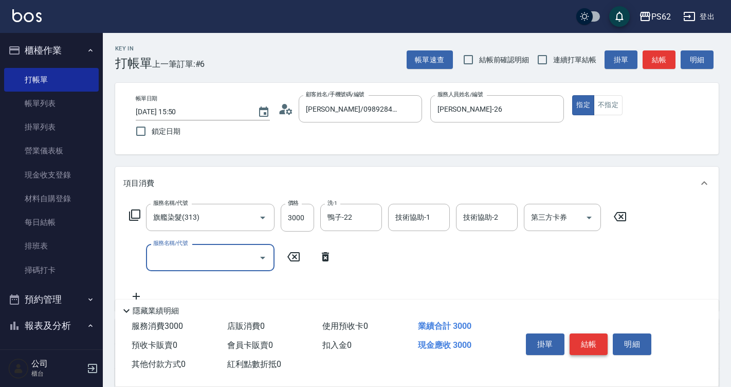
click at [587, 334] on button "結帳" at bounding box center [589, 344] width 39 height 22
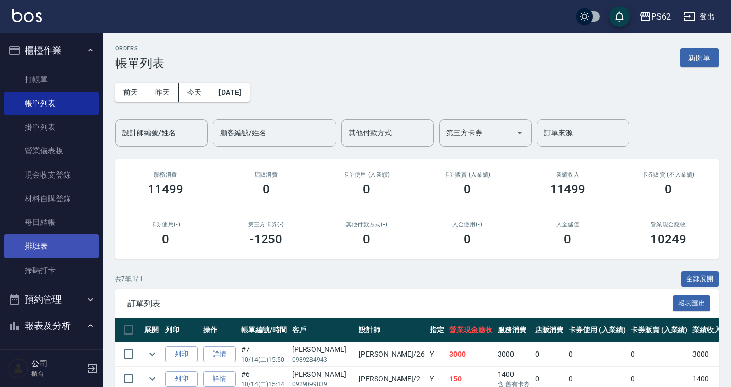
click at [66, 249] on link "排班表" at bounding box center [51, 246] width 95 height 24
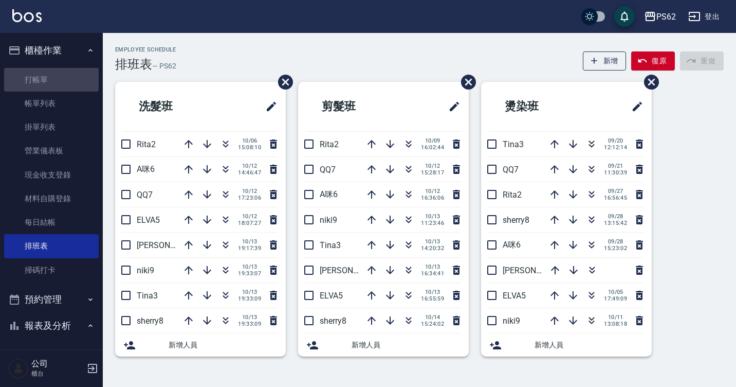
drag, startPoint x: 56, startPoint y: 87, endPoint x: 103, endPoint y: 119, distance: 56.7
click at [56, 87] on link "打帳單" at bounding box center [51, 80] width 95 height 24
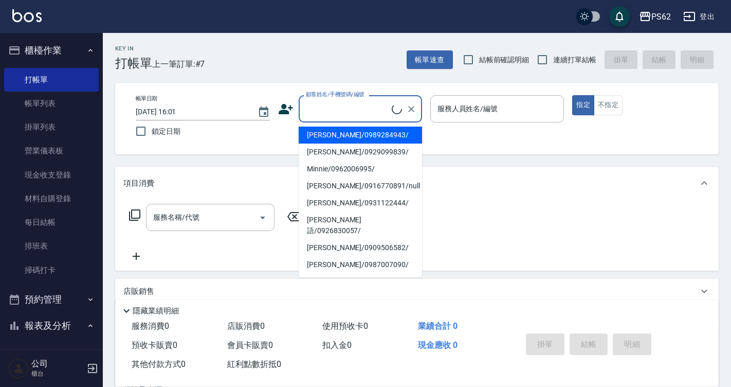
click at [316, 110] on input "顧客姓名/手機號碼/編號" at bounding box center [347, 109] width 88 height 18
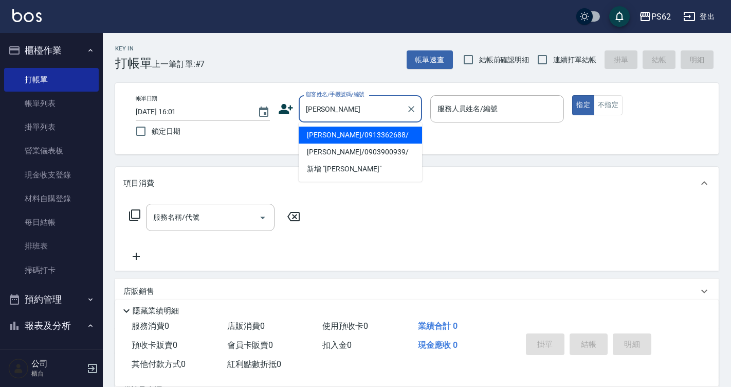
click at [320, 132] on li "[PERSON_NAME]/0913362688/" at bounding box center [360, 134] width 123 height 17
type input "[PERSON_NAME]/0913362688/"
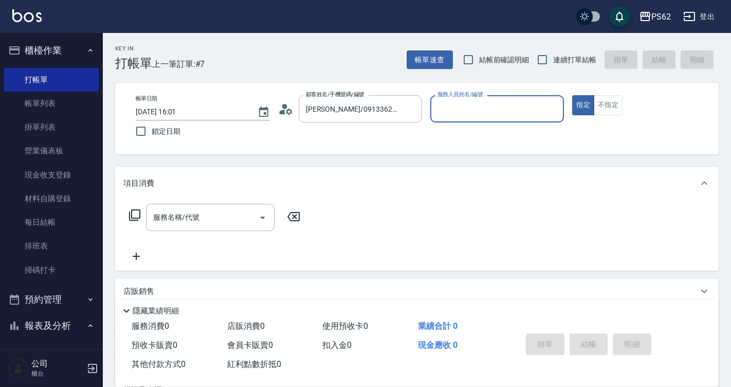
type input "A咪-6"
click at [132, 210] on icon at bounding box center [134, 214] width 11 height 11
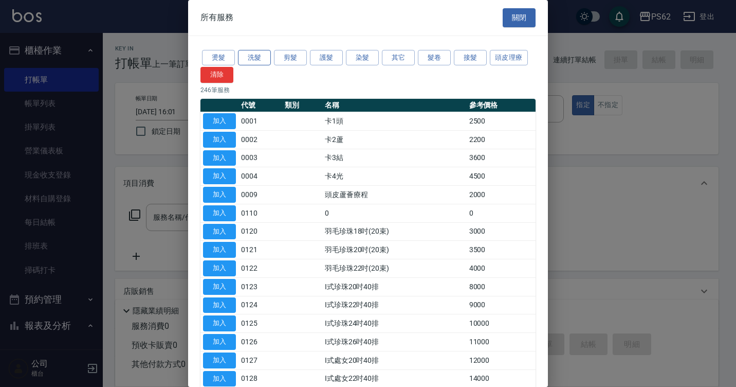
click at [254, 60] on button "洗髮" at bounding box center [254, 58] width 33 height 16
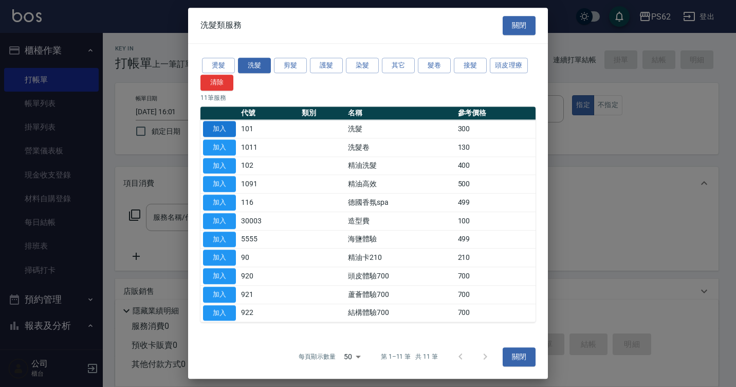
click at [232, 127] on button "加入" at bounding box center [219, 129] width 33 height 16
type input "洗髮(101)"
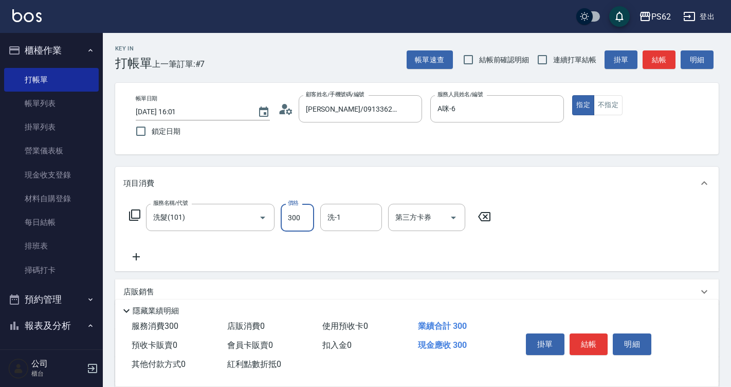
click at [302, 215] on input "300" at bounding box center [297, 218] width 33 height 28
type input "270"
click at [571, 337] on button "結帳" at bounding box center [589, 344] width 39 height 22
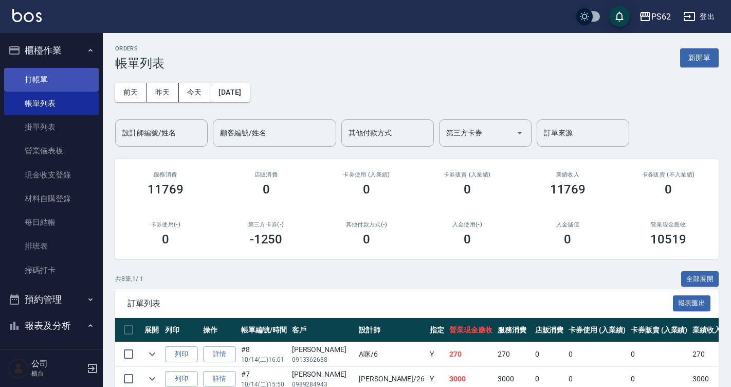
drag, startPoint x: 56, startPoint y: 76, endPoint x: 68, endPoint y: 72, distance: 12.7
click at [56, 76] on link "打帳單" at bounding box center [51, 80] width 95 height 24
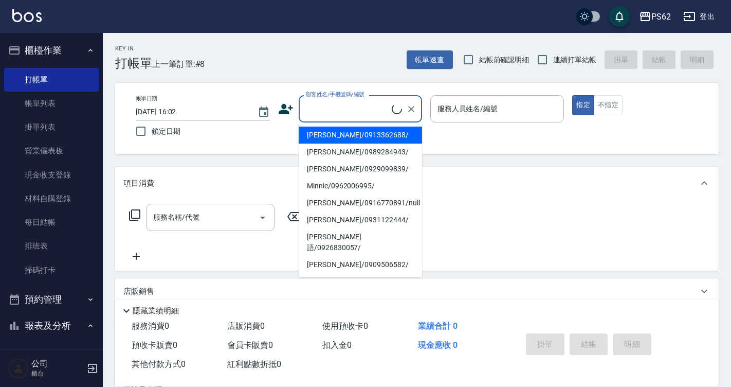
click at [357, 107] on input "顧客姓名/手機號碼/編號" at bounding box center [347, 109] width 88 height 18
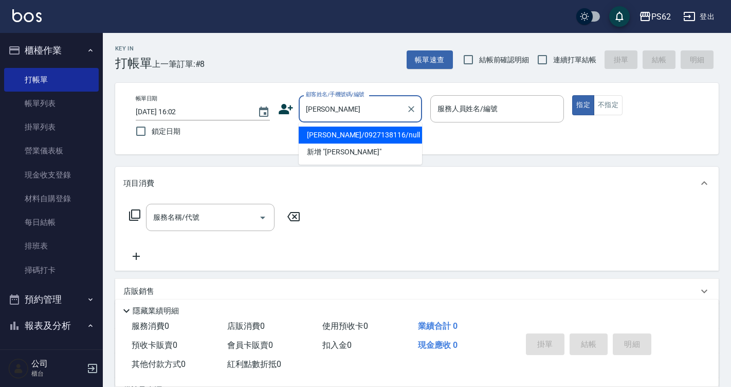
click at [328, 135] on li "[PERSON_NAME]/0927138116/null" at bounding box center [360, 134] width 123 height 17
type input "[PERSON_NAME]/0927138116/null"
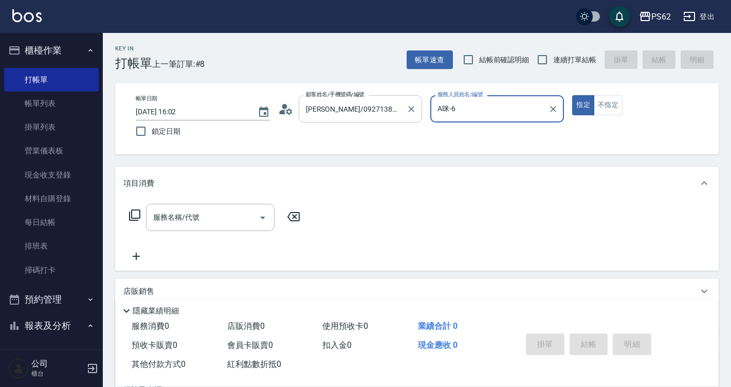
type input "A咪-6"
click at [133, 210] on icon at bounding box center [134, 214] width 11 height 11
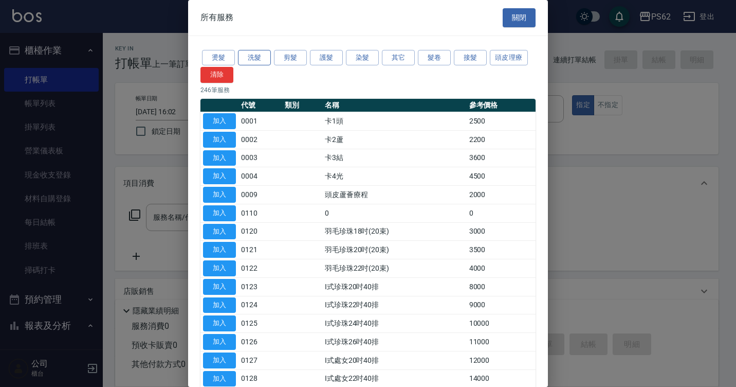
click at [253, 62] on button "洗髮" at bounding box center [254, 58] width 33 height 16
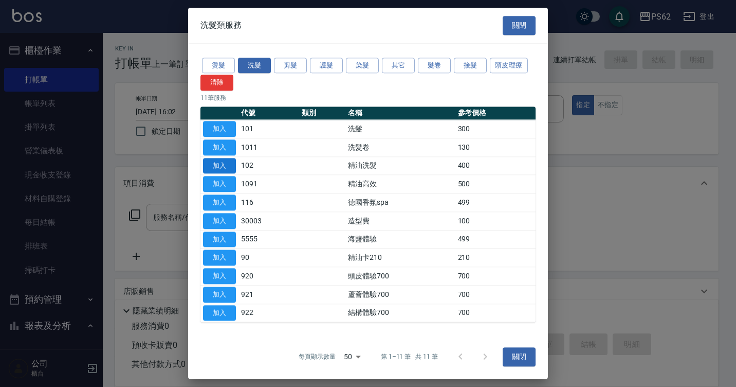
click at [226, 168] on button "加入" at bounding box center [219, 166] width 33 height 16
type input "精油洗髮(102)"
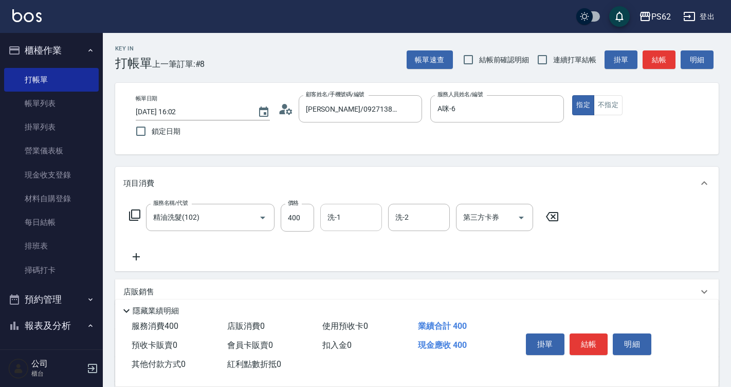
click at [357, 204] on div "洗-1" at bounding box center [351, 217] width 62 height 27
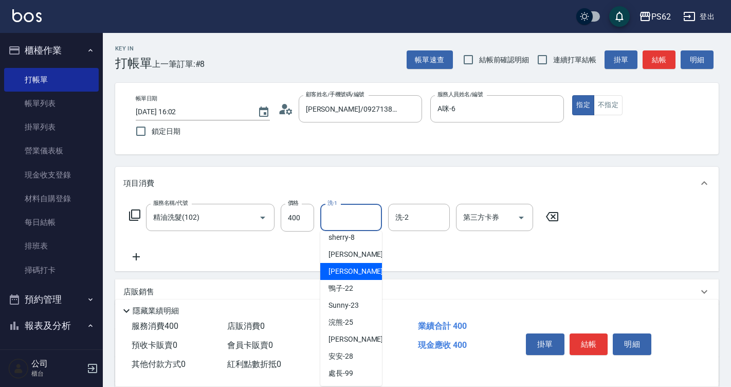
scroll to position [147, 0]
click at [353, 282] on div "鴨子 -22" at bounding box center [351, 288] width 62 height 17
type input "鴨子-22"
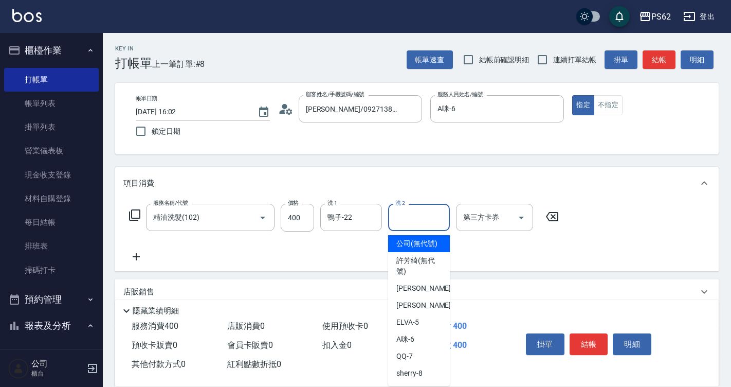
click at [417, 222] on input "洗-2" at bounding box center [419, 217] width 52 height 18
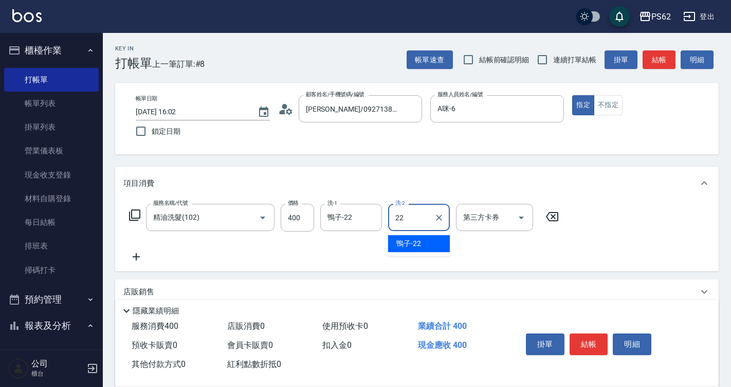
type input "鴨子-22"
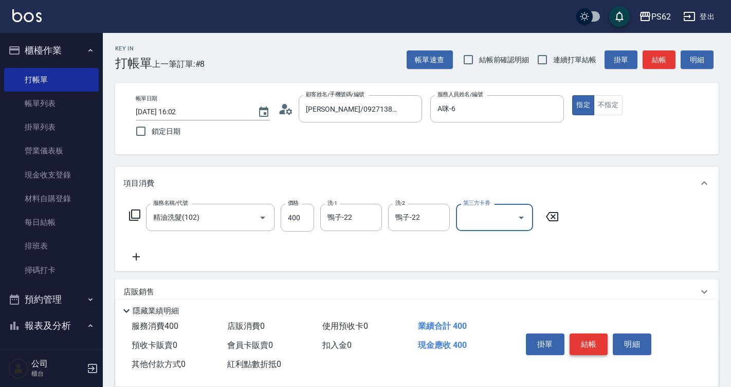
click at [587, 334] on button "結帳" at bounding box center [589, 344] width 39 height 22
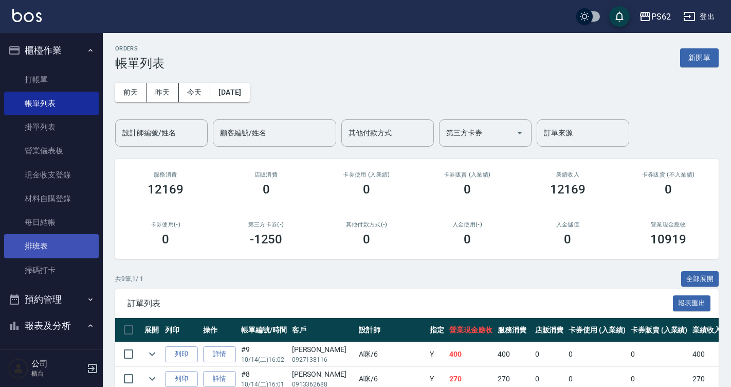
click at [43, 250] on link "排班表" at bounding box center [51, 246] width 95 height 24
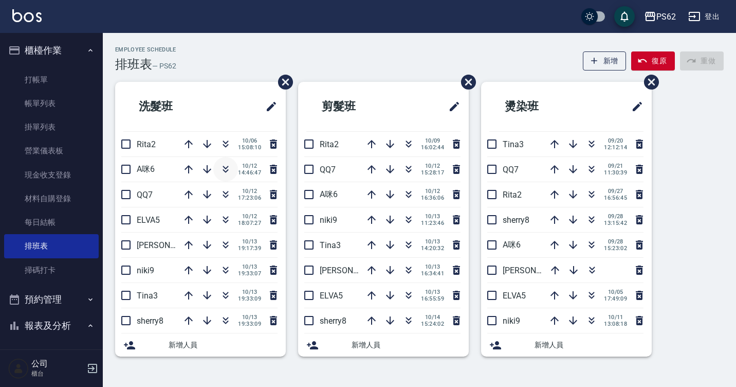
click at [221, 167] on icon "button" at bounding box center [226, 169] width 12 height 12
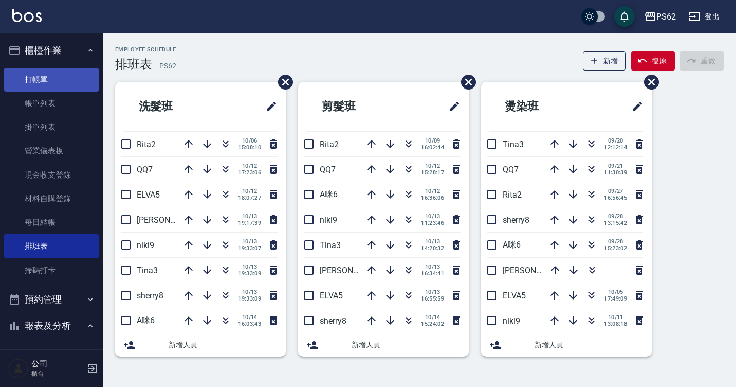
drag, startPoint x: 73, startPoint y: 66, endPoint x: 54, endPoint y: 75, distance: 20.9
click at [73, 66] on ul "打帳單 帳單列表 掛單列表 營業儀表板 現金收支登錄 材料自購登錄 每日結帳 排班表 掃碼打卡" at bounding box center [51, 175] width 95 height 222
click at [54, 75] on link "打帳單" at bounding box center [51, 80] width 95 height 24
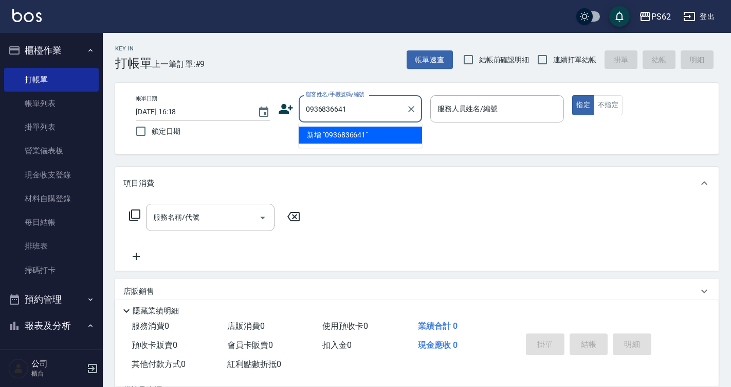
type input "0936836641"
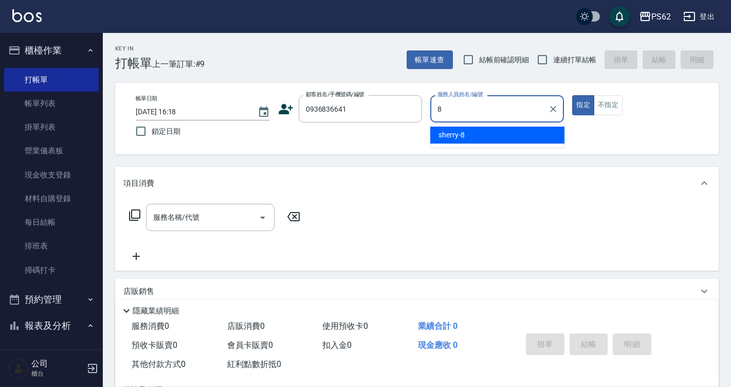
type input "sherry-8"
type button "true"
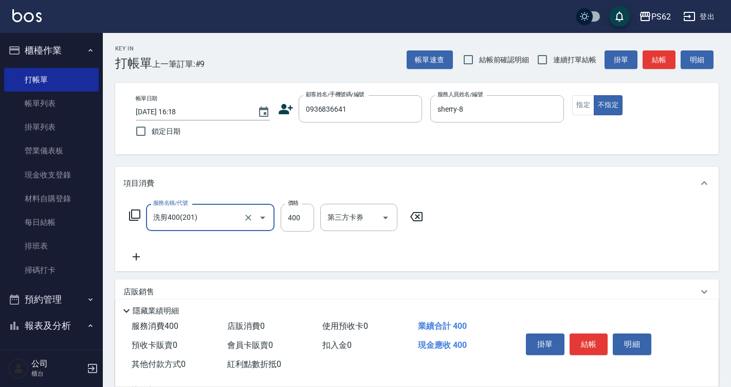
type input "洗剪400(201)"
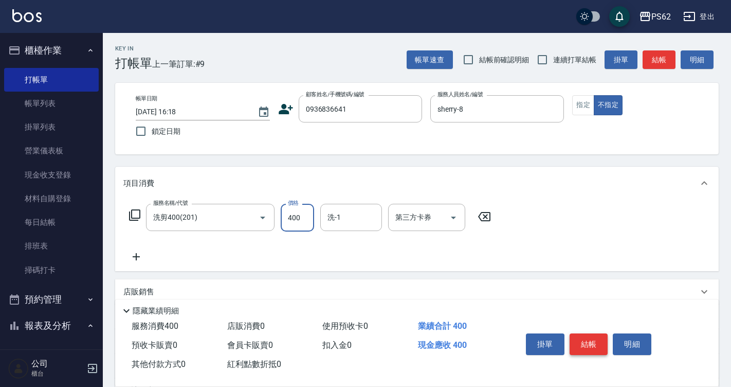
click at [588, 333] on button "結帳" at bounding box center [589, 344] width 39 height 22
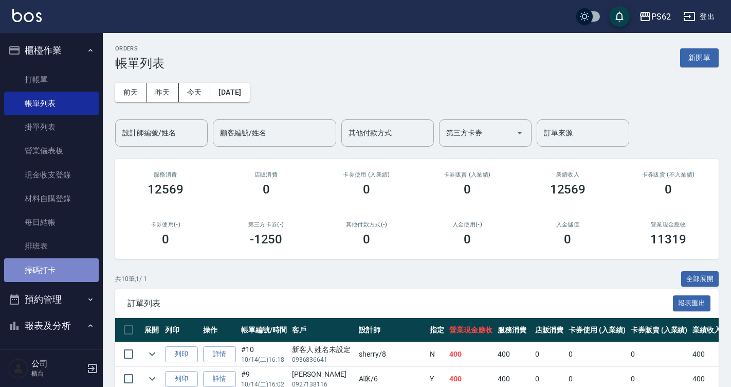
click at [61, 281] on link "掃碼打卡" at bounding box center [51, 270] width 95 height 24
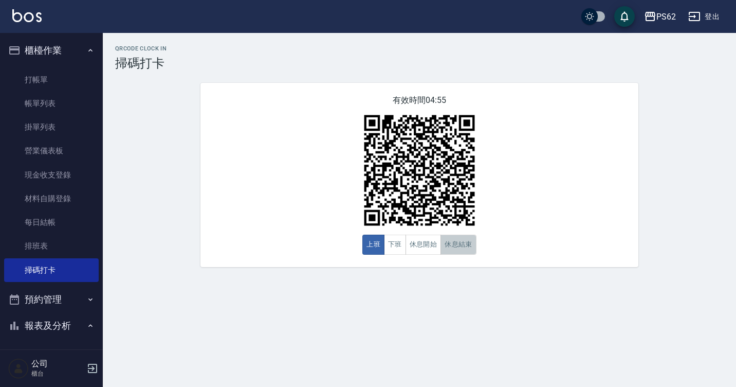
click at [459, 249] on button "休息結束" at bounding box center [459, 244] width 36 height 20
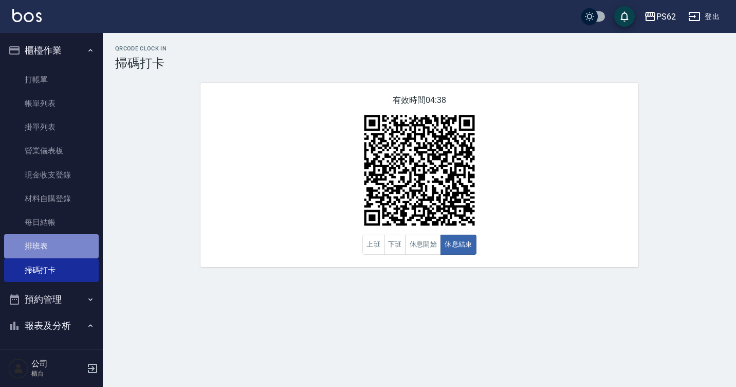
click at [52, 253] on link "排班表" at bounding box center [51, 246] width 95 height 24
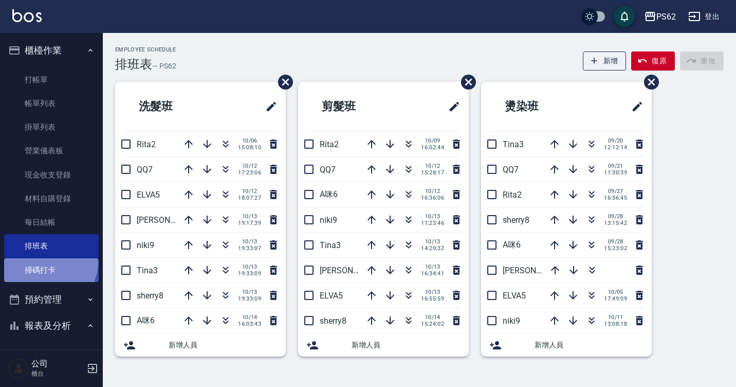
click at [46, 261] on link "掃碼打卡" at bounding box center [51, 270] width 95 height 24
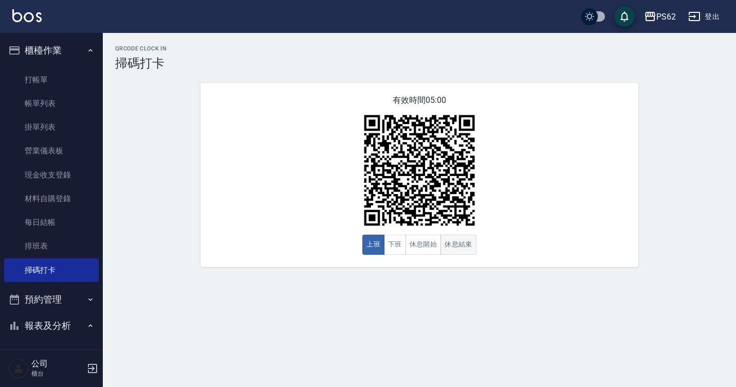
click at [465, 247] on button "休息結束" at bounding box center [459, 244] width 36 height 20
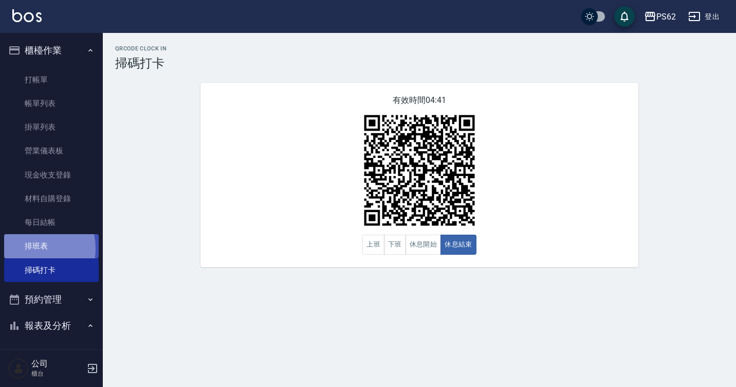
click at [23, 249] on link "排班表" at bounding box center [51, 246] width 95 height 24
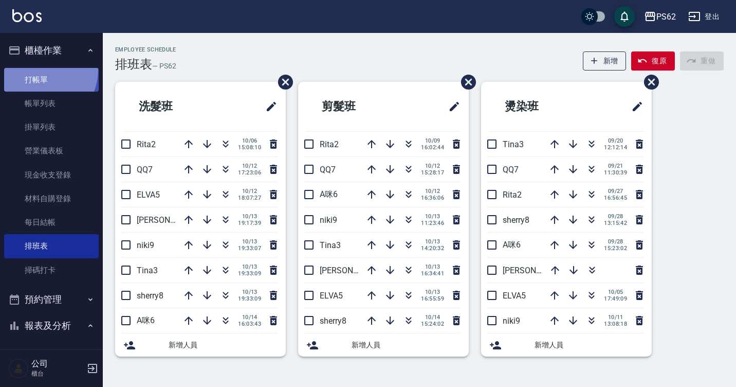
click at [36, 69] on link "打帳單" at bounding box center [51, 80] width 95 height 24
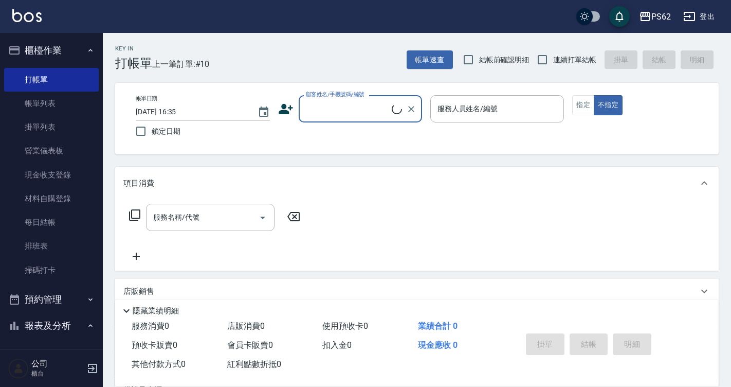
click at [336, 105] on input "顧客姓名/手機號碼/編號" at bounding box center [347, 109] width 88 height 18
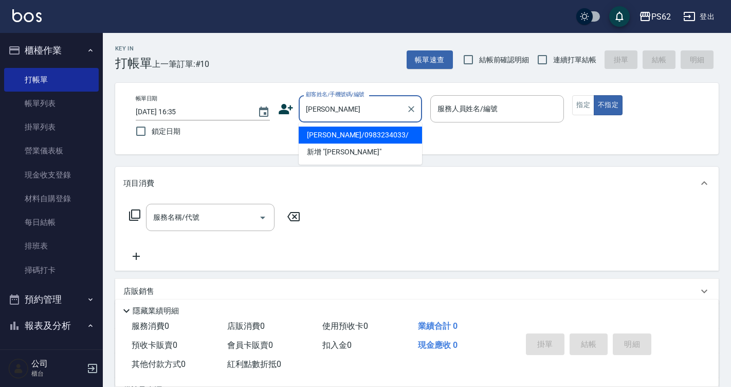
type input "[PERSON_NAME]/0983234033/"
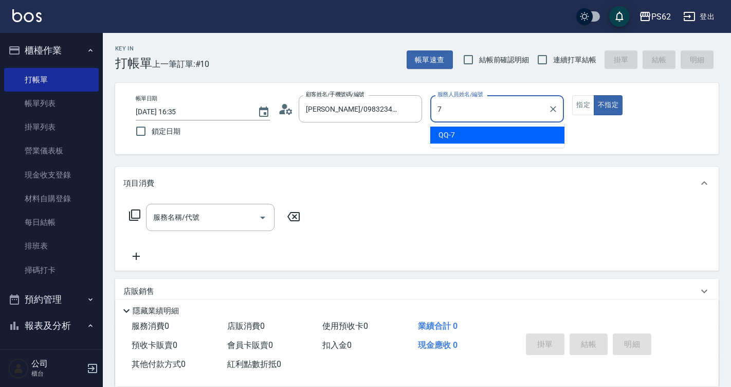
type input "QQ-7"
type button "false"
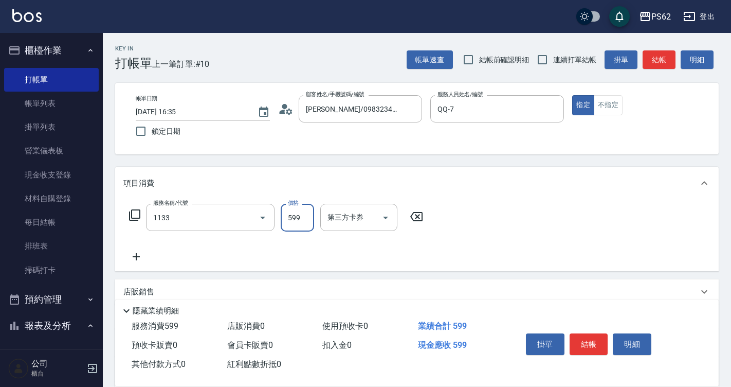
type input "洗剪去角質(1133)"
type input "749"
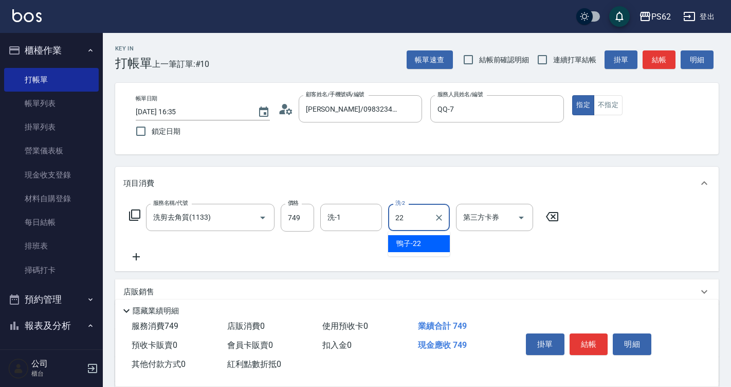
type input "鴨子-22"
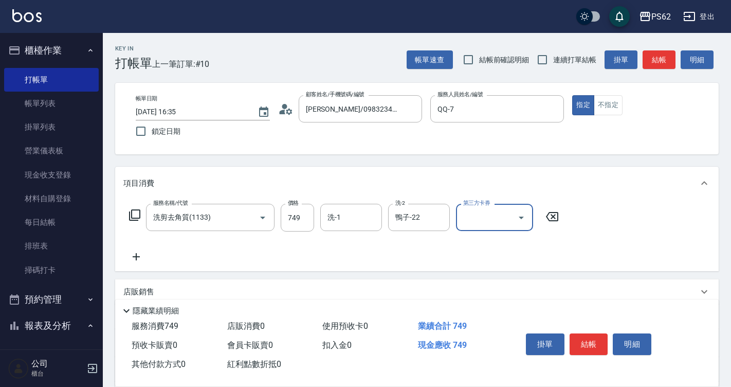
click at [593, 343] on button "結帳" at bounding box center [589, 344] width 39 height 22
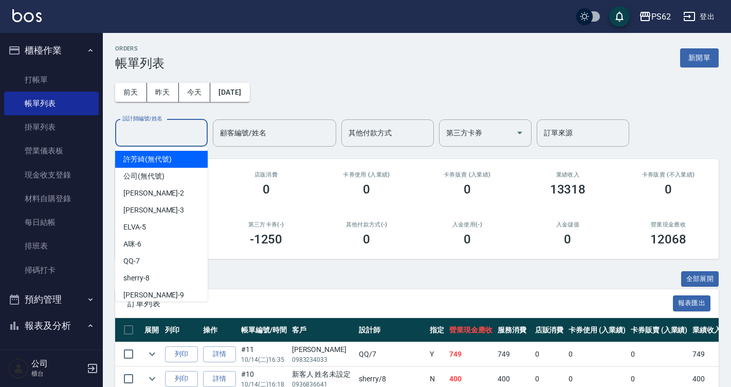
click at [180, 133] on input "設計師編號/姓名" at bounding box center [161, 133] width 83 height 18
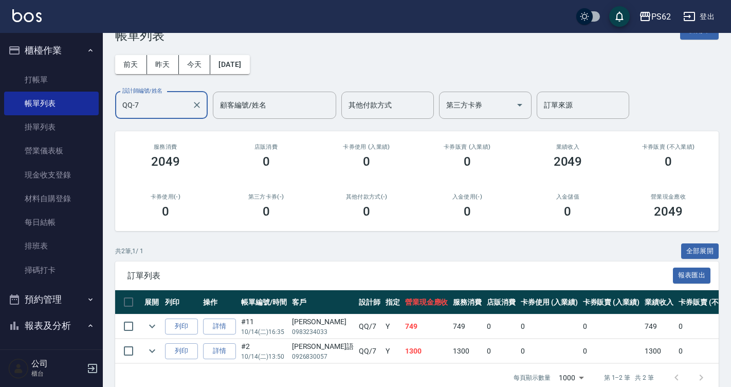
scroll to position [52, 0]
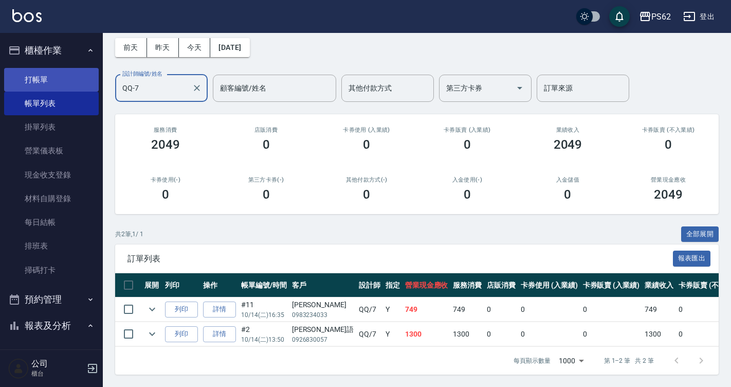
type input "QQ-7"
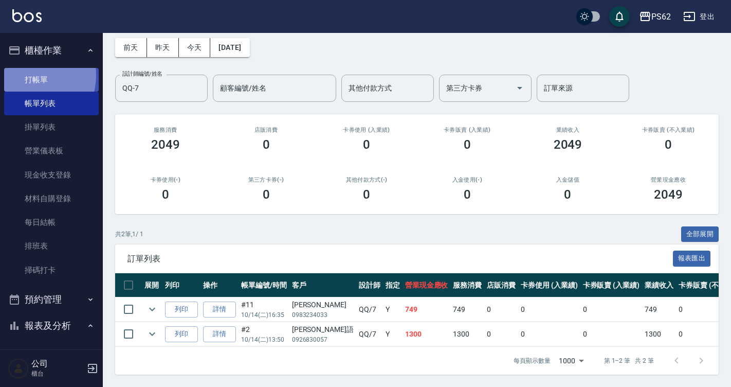
click at [32, 75] on link "打帳單" at bounding box center [51, 80] width 95 height 24
